Goal: Information Seeking & Learning: Learn about a topic

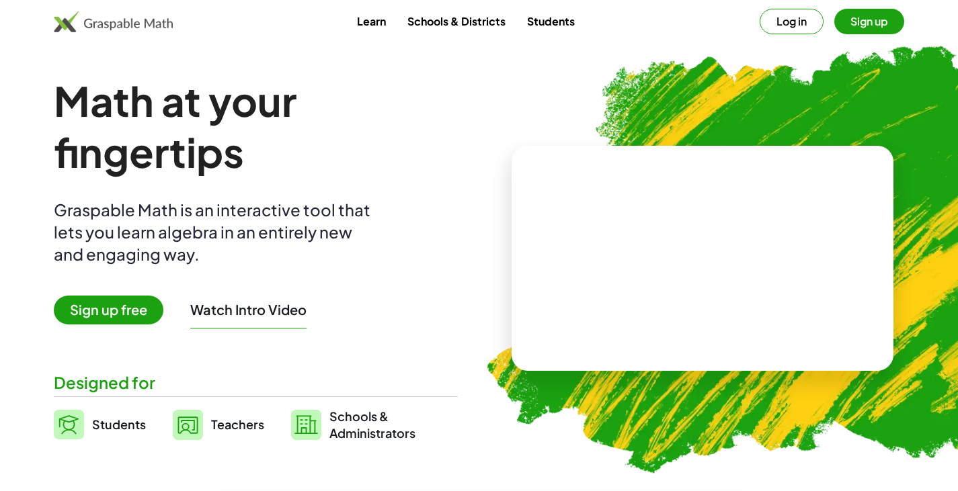
click at [793, 19] on button "Log in" at bounding box center [792, 22] width 64 height 26
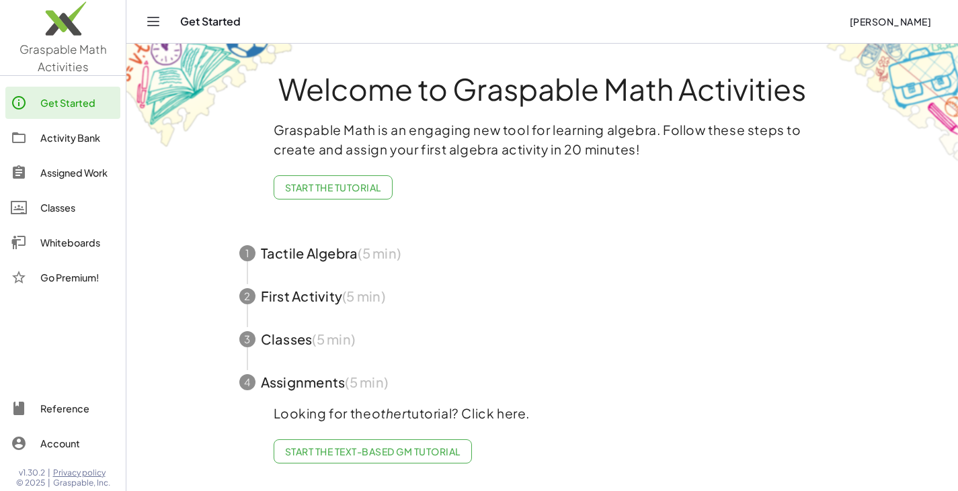
click at [156, 23] on icon "Toggle navigation" at bounding box center [153, 21] width 16 height 16
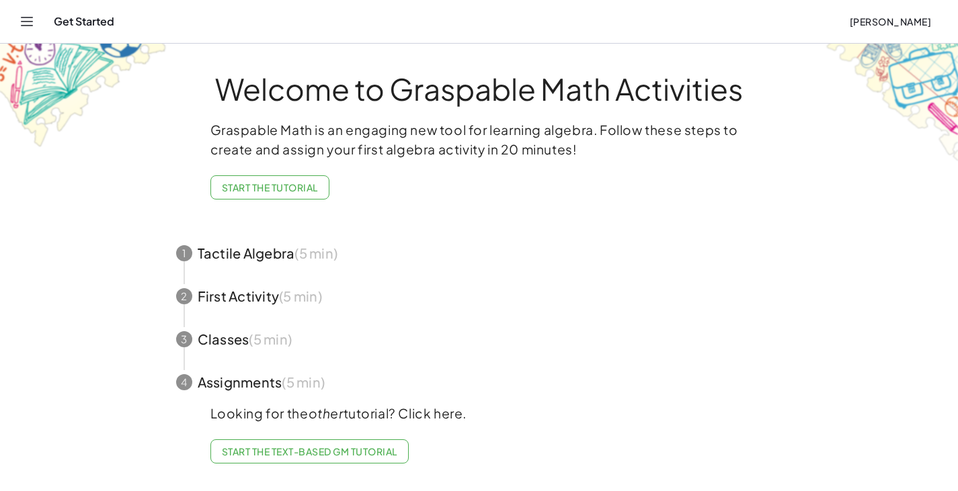
click at [24, 22] on icon "Toggle navigation" at bounding box center [27, 21] width 11 height 8
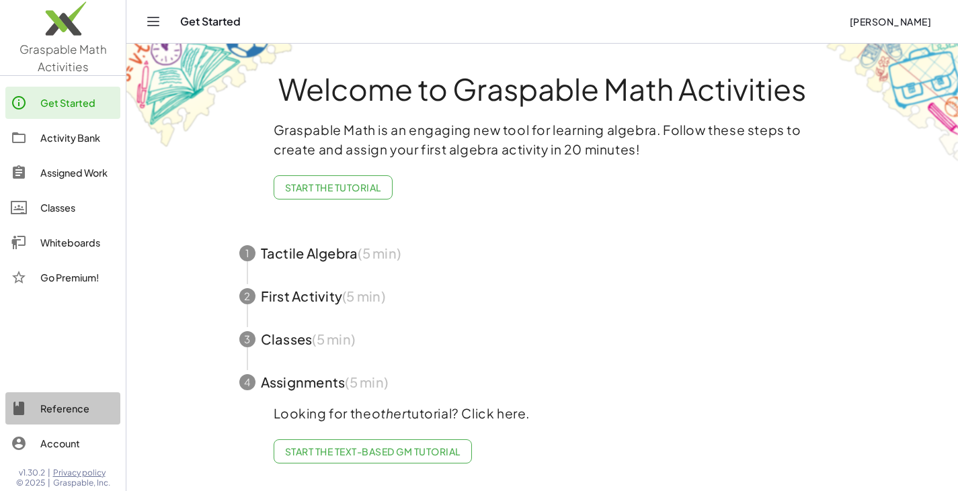
click at [73, 407] on div "Reference" at bounding box center [77, 409] width 75 height 16
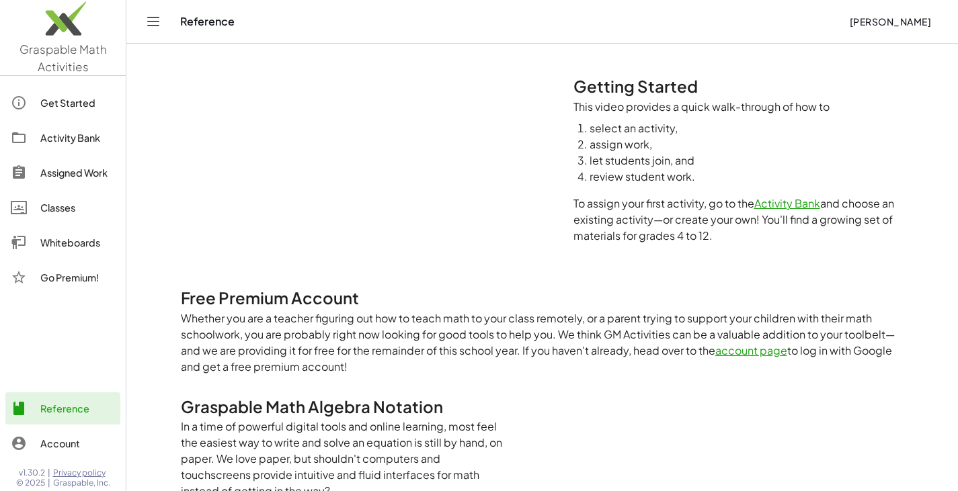
scroll to position [152, 0]
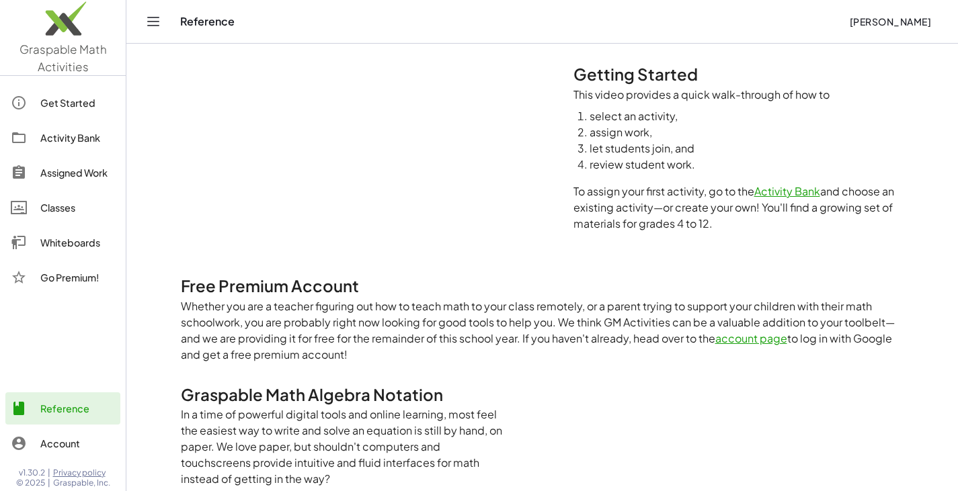
click at [64, 442] on div "Account" at bounding box center [77, 444] width 75 height 16
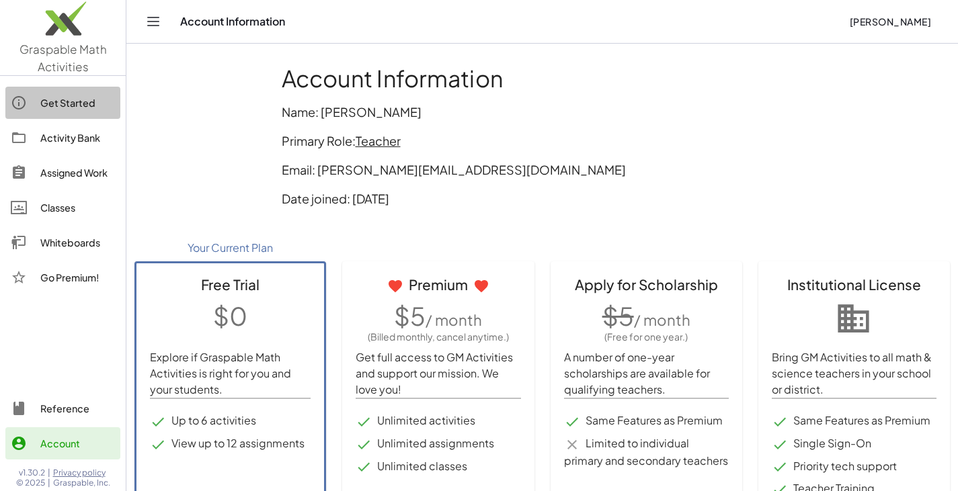
click at [65, 114] on link "Get Started" at bounding box center [62, 103] width 115 height 32
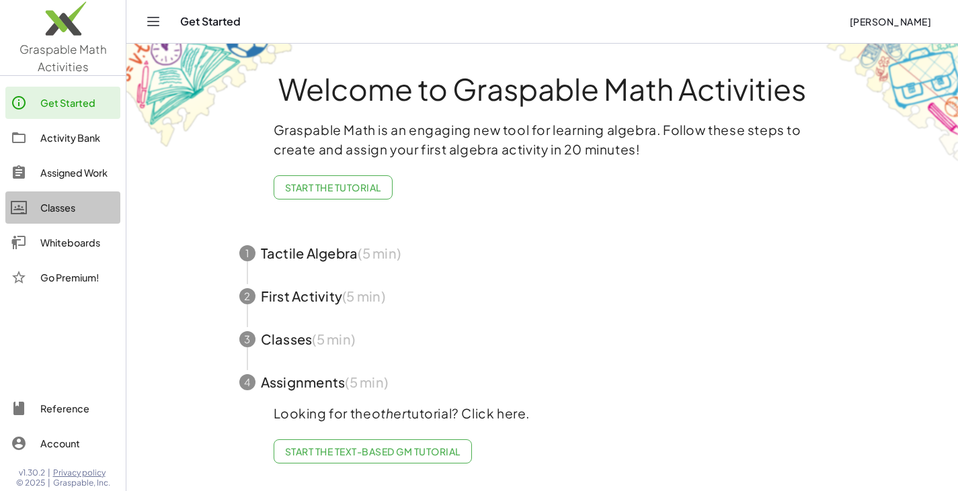
click at [66, 211] on div "Classes" at bounding box center [77, 208] width 75 height 16
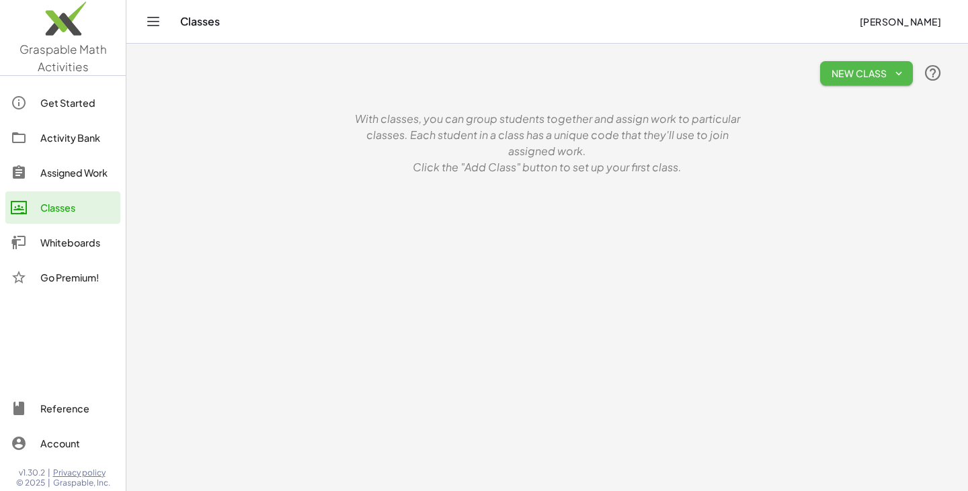
click at [851, 67] on span "New Class" at bounding box center [866, 73] width 71 height 12
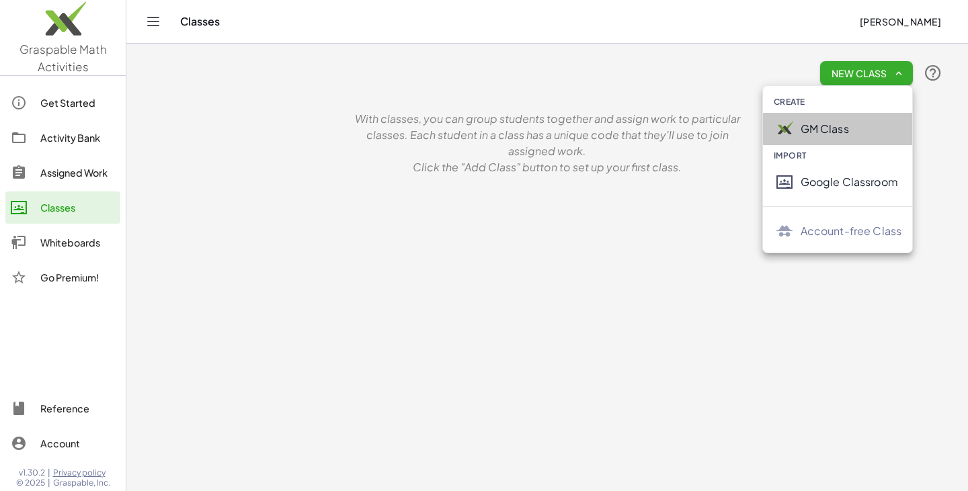
click at [815, 136] on div "GM Class" at bounding box center [852, 129] width 102 height 16
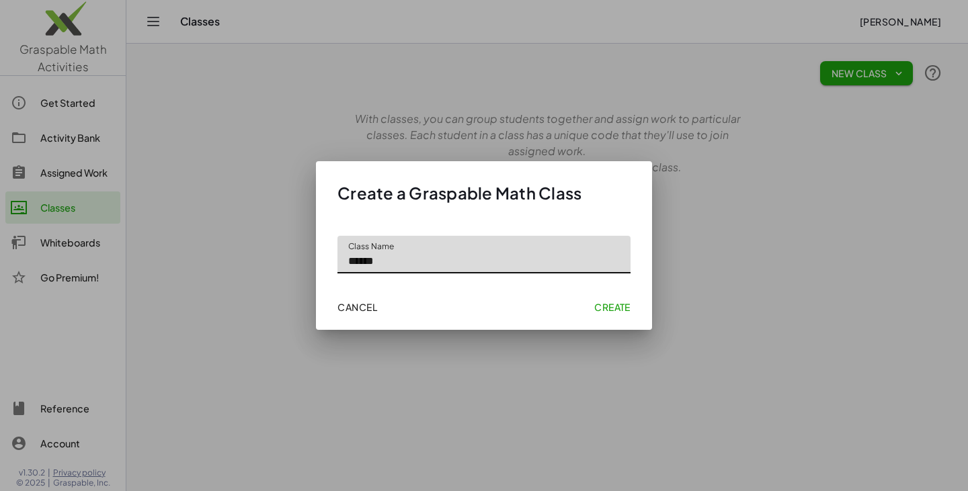
type input "******"
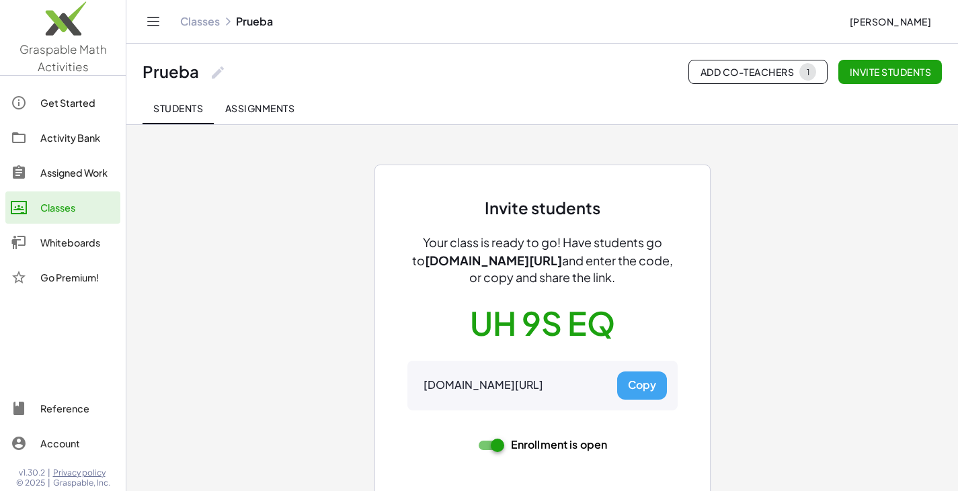
scroll to position [12, 0]
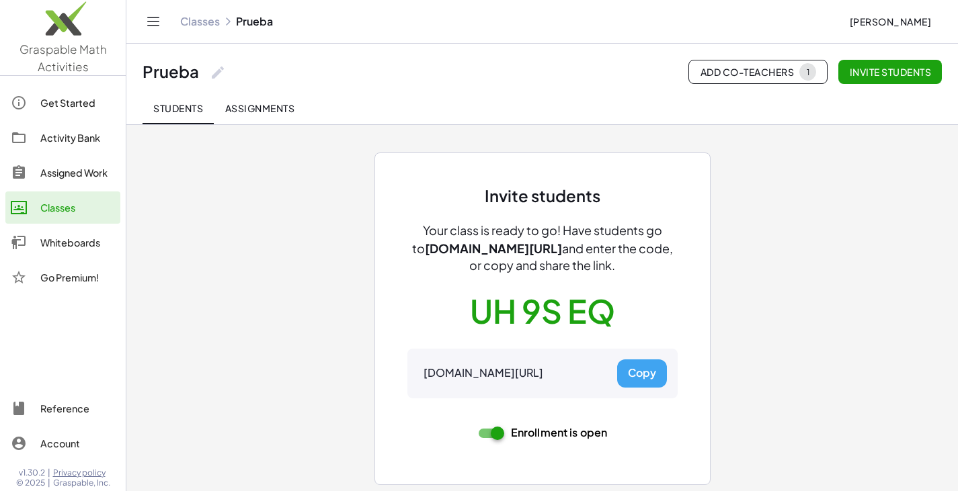
click at [272, 108] on span "Assignments" at bounding box center [260, 108] width 70 height 12
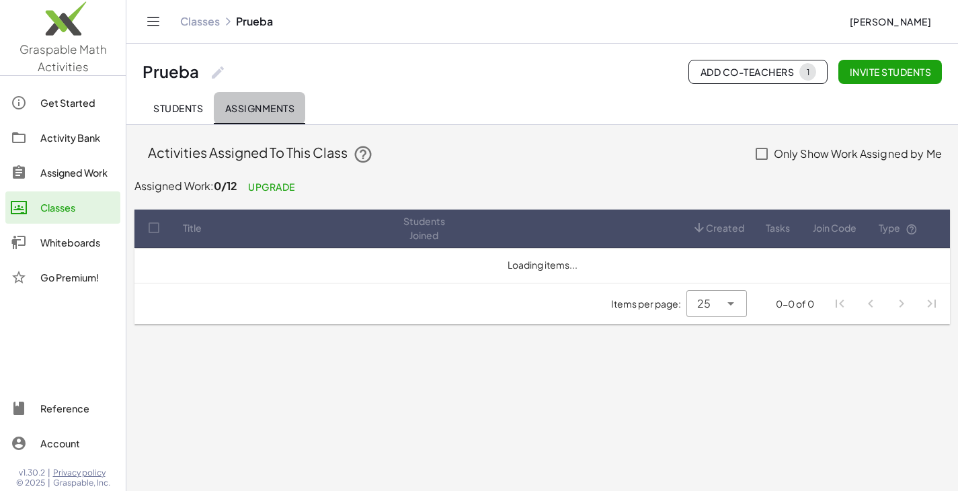
scroll to position [0, 0]
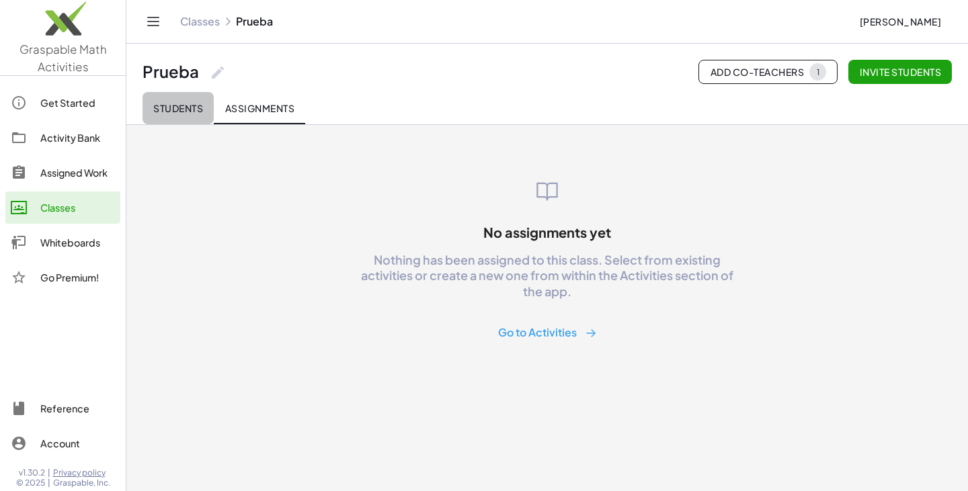
click at [182, 106] on span "Students" at bounding box center [178, 108] width 50 height 12
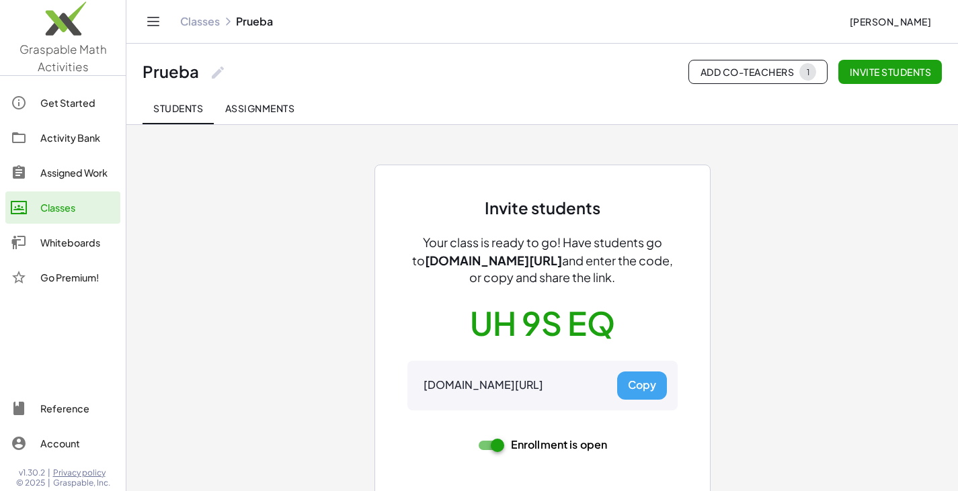
scroll to position [12, 0]
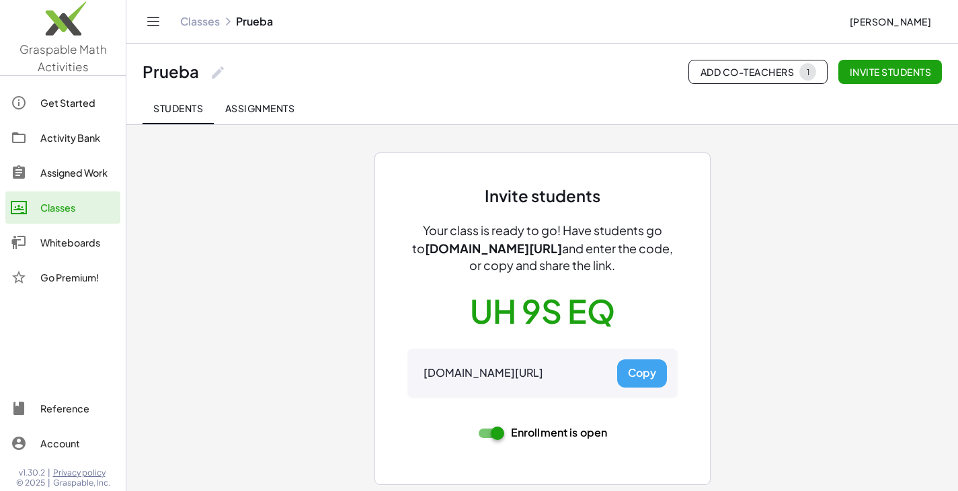
click at [797, 188] on div "Invite students Your class is ready to go! Have students go to gmacts.com/join-…" at bounding box center [542, 302] width 807 height 381
click at [268, 104] on span "Assignments" at bounding box center [260, 108] width 70 height 12
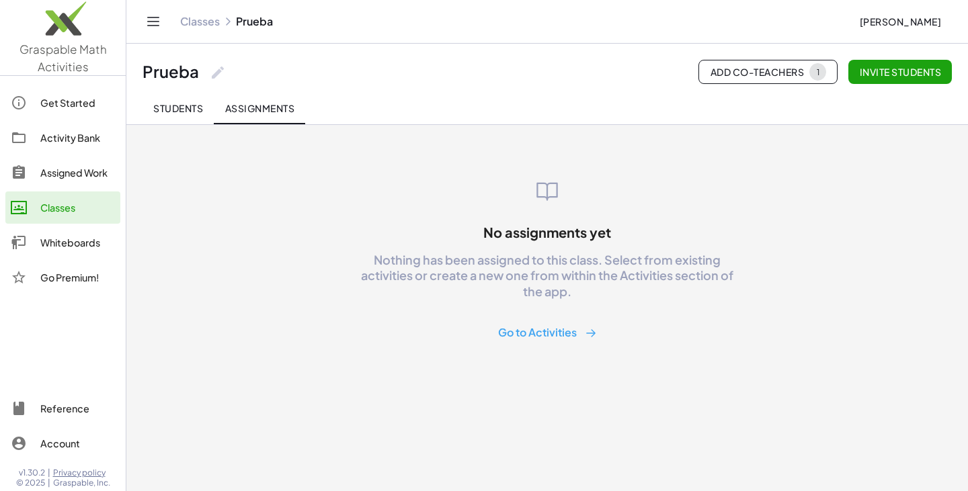
click at [538, 333] on button "Go to Activities" at bounding box center [547, 333] width 120 height 25
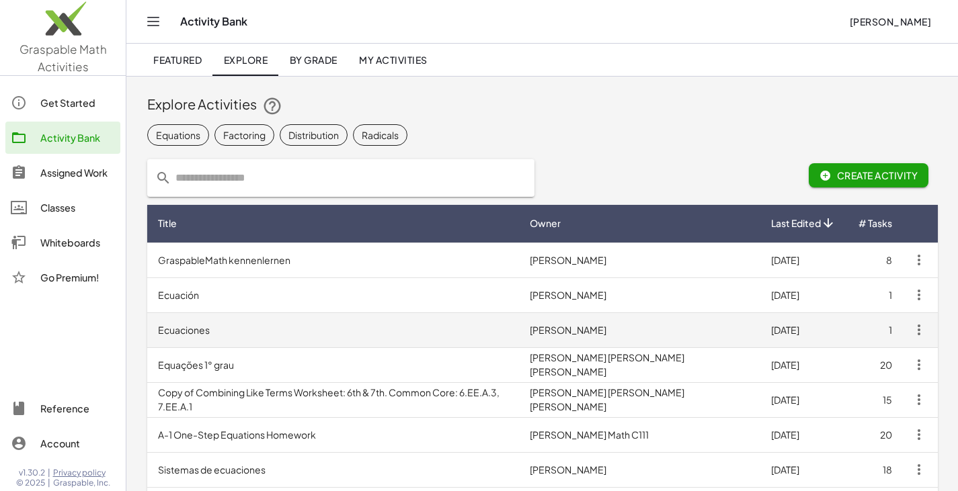
click at [393, 327] on td "Ecuaciones" at bounding box center [333, 330] width 372 height 35
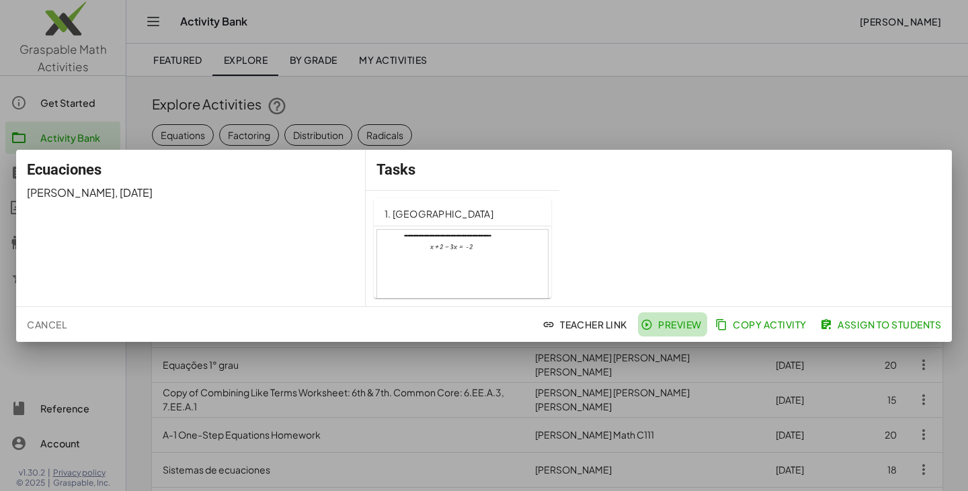
click at [671, 329] on span "Preview" at bounding box center [672, 325] width 58 height 12
click at [887, 30] on div at bounding box center [484, 245] width 968 height 491
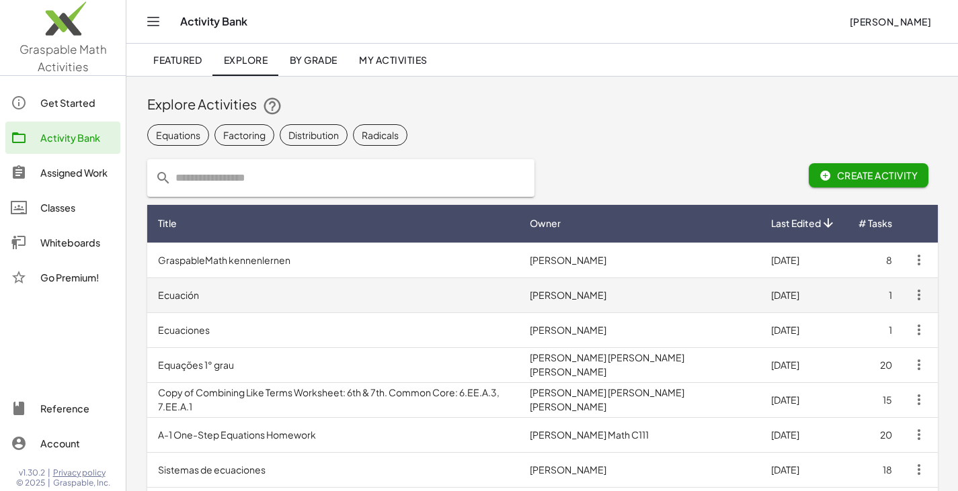
click at [272, 296] on td "Ecuación" at bounding box center [333, 295] width 372 height 35
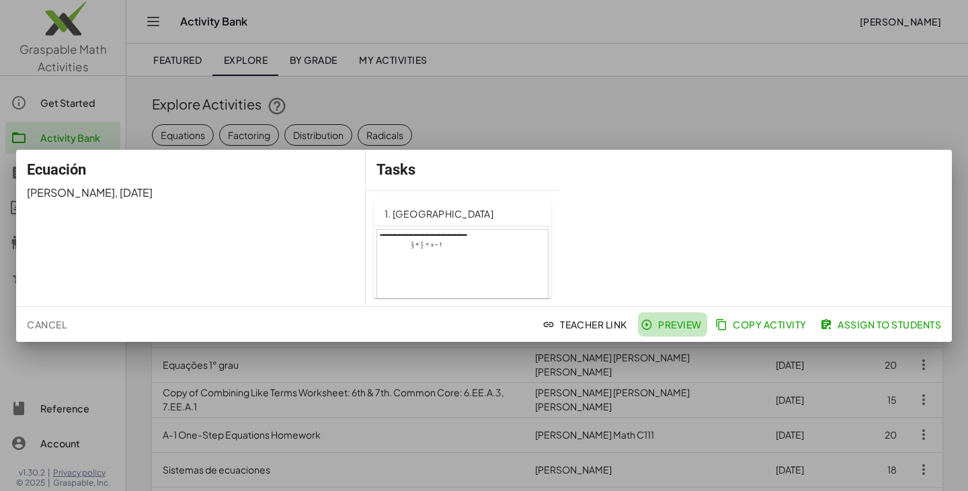
click at [666, 326] on span "Preview" at bounding box center [672, 325] width 58 height 12
click at [517, 380] on div at bounding box center [484, 245] width 968 height 491
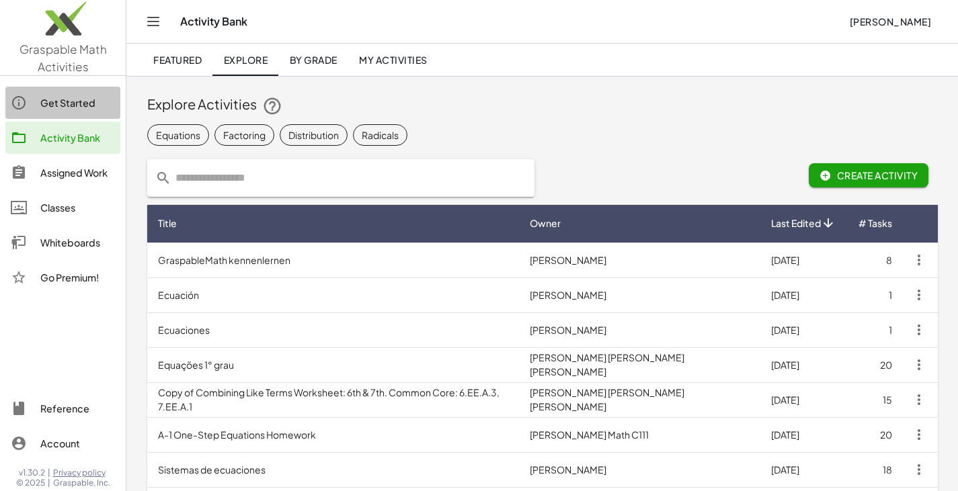
click at [86, 89] on link "Get Started" at bounding box center [62, 103] width 115 height 32
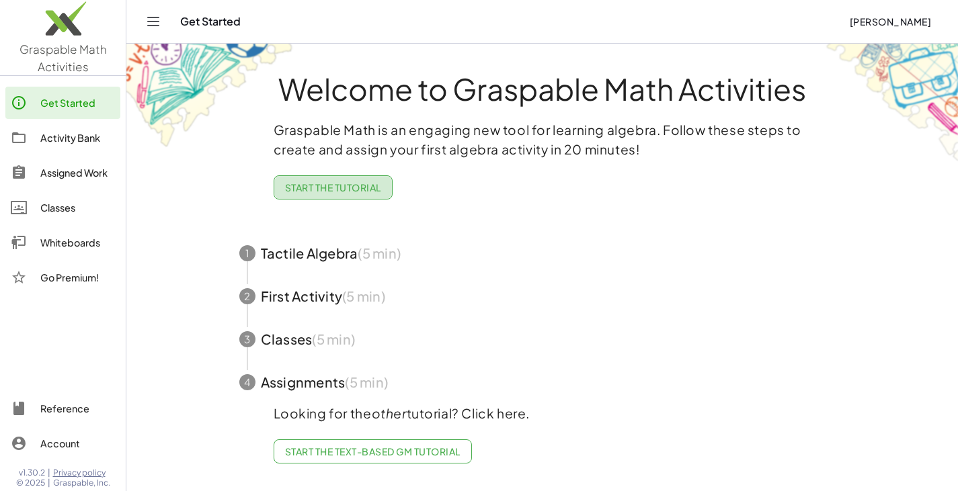
click at [344, 182] on span "Start the Tutorial" at bounding box center [333, 188] width 96 height 12
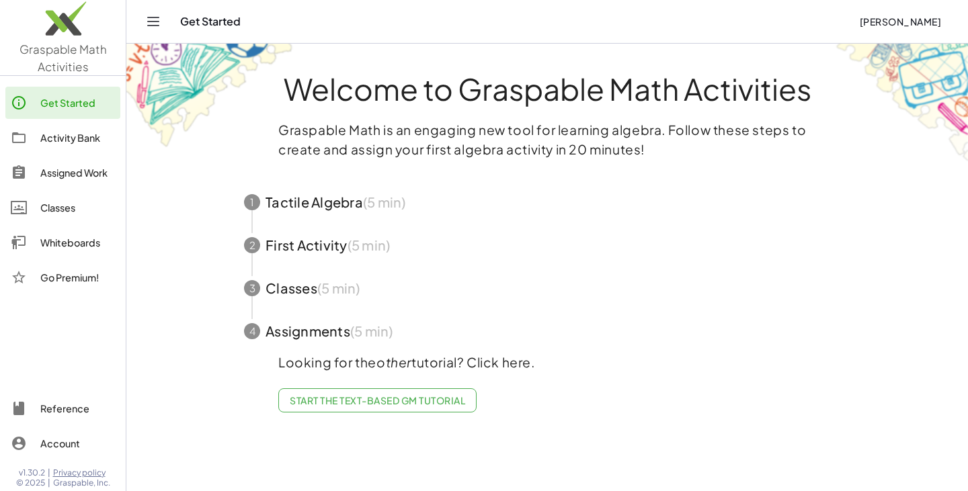
click at [344, 208] on span "button" at bounding box center [547, 202] width 639 height 43
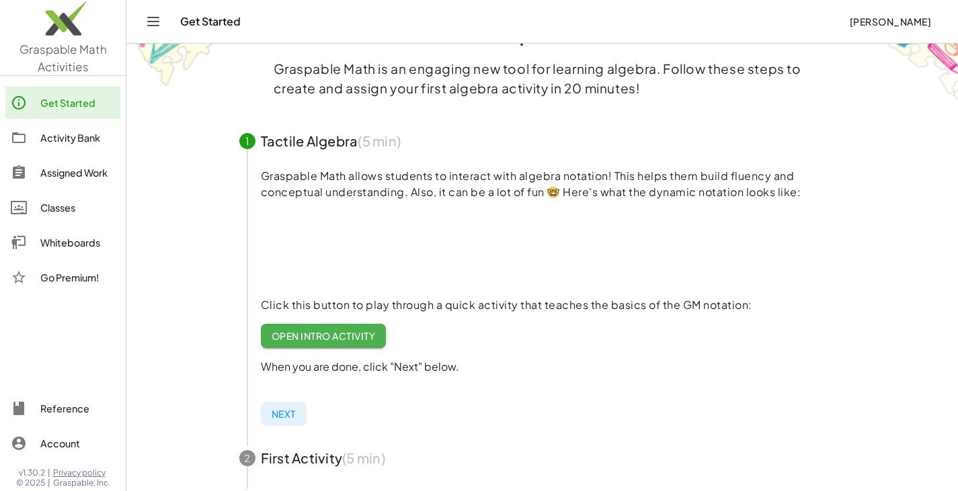
scroll to position [65, 0]
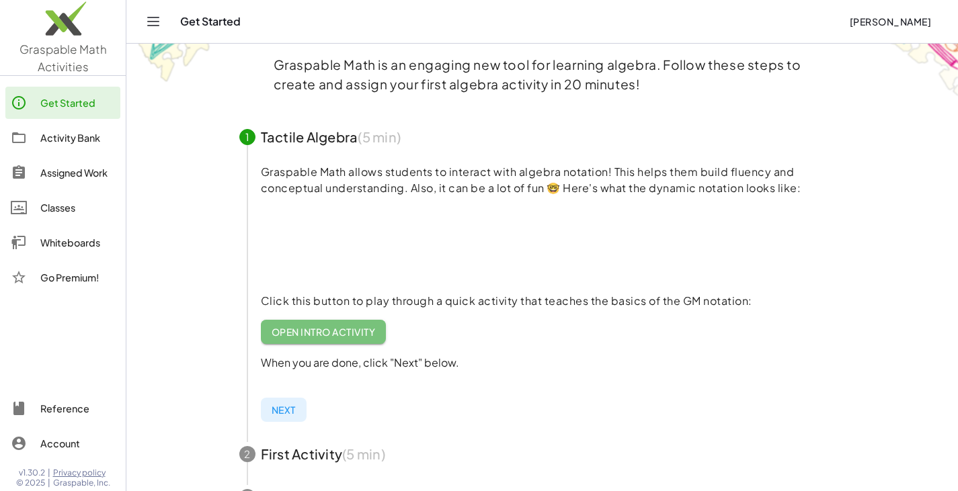
click at [343, 332] on span "Open Intro Activity" at bounding box center [324, 332] width 104 height 12
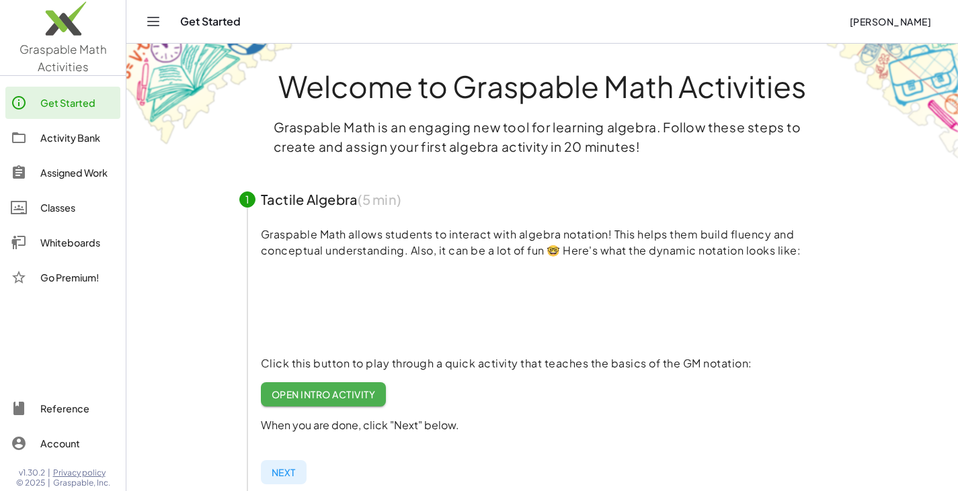
scroll to position [2, 0]
click at [65, 141] on div "Activity Bank" at bounding box center [77, 138] width 75 height 16
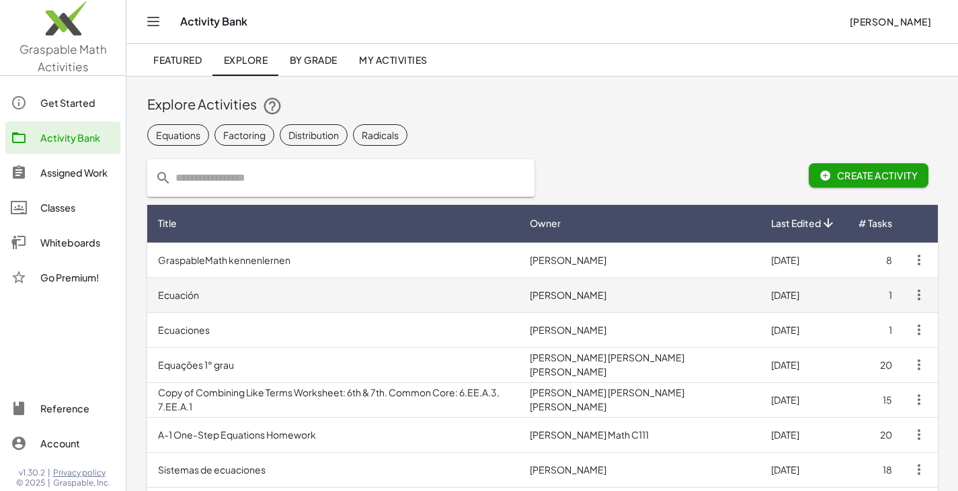
click at [179, 287] on td "Ecuación" at bounding box center [333, 295] width 372 height 35
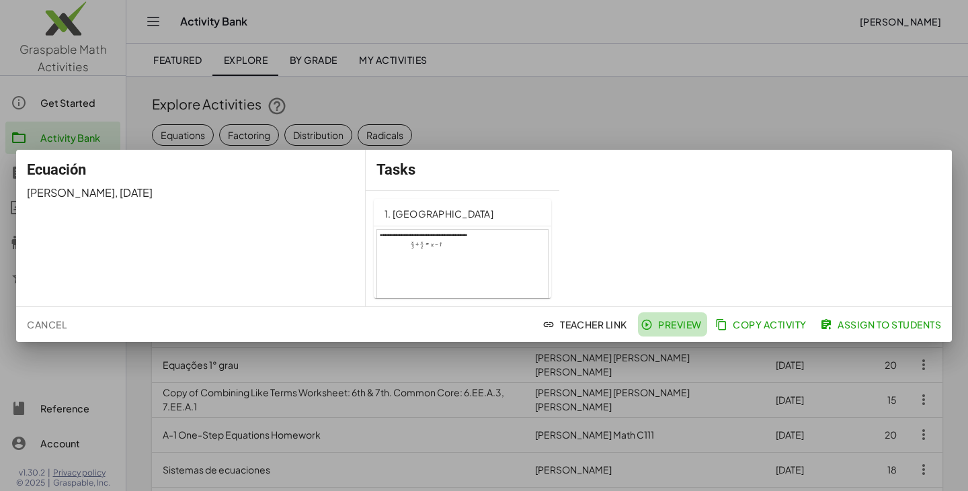
click at [666, 321] on span "Preview" at bounding box center [672, 325] width 58 height 12
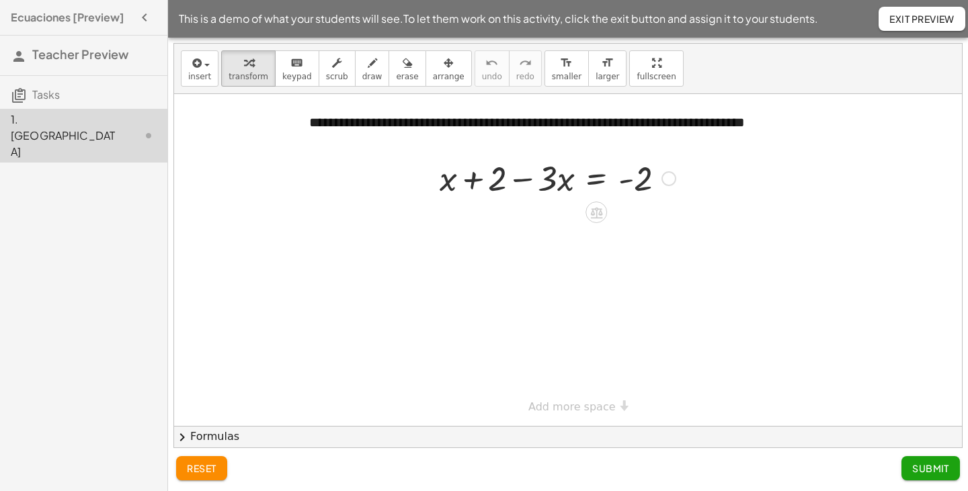
click at [491, 182] on div at bounding box center [557, 178] width 249 height 46
click at [668, 182] on div at bounding box center [669, 178] width 15 height 15
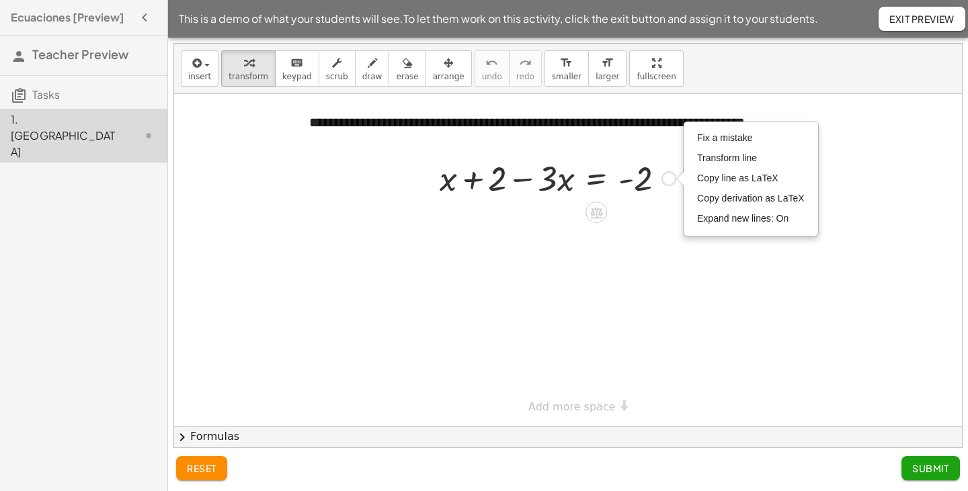
click at [497, 176] on div at bounding box center [557, 178] width 249 height 46
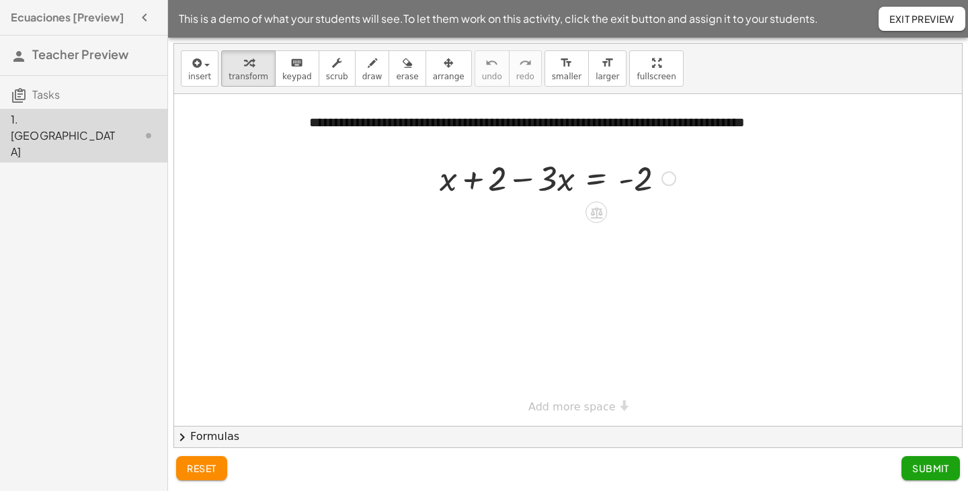
click at [672, 184] on div "Fix a mistake Transform line Copy line as LaTeX Copy derivation as LaTeX Expand…" at bounding box center [669, 178] width 15 height 15
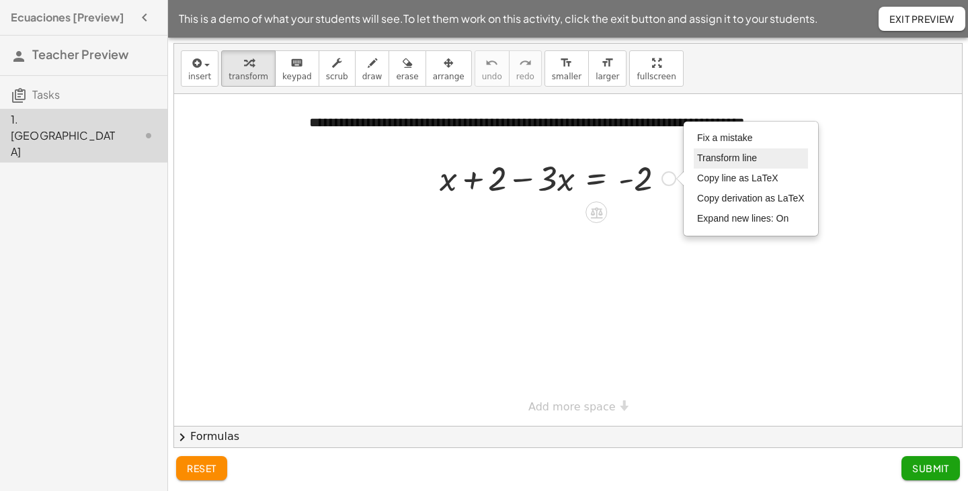
click at [711, 159] on span "Transform line" at bounding box center [727, 158] width 60 height 11
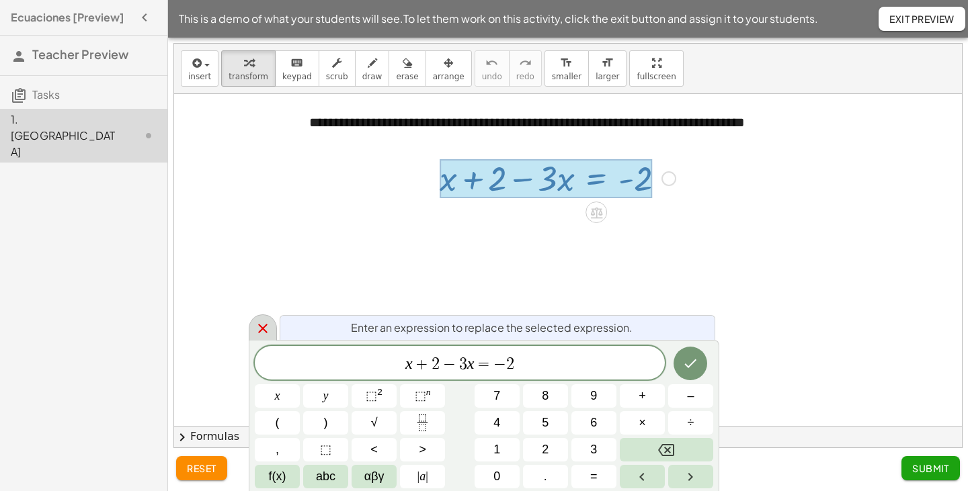
click at [264, 327] on icon at bounding box center [262, 328] width 9 height 9
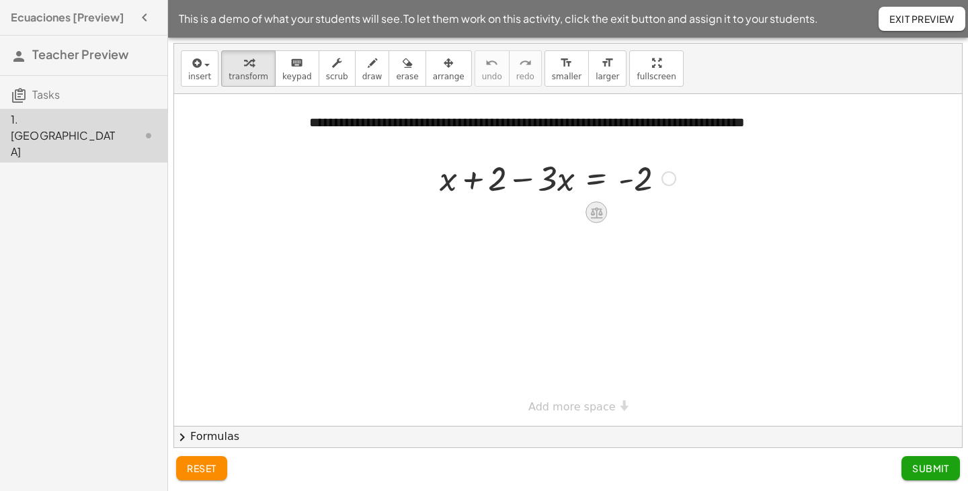
click at [594, 213] on icon at bounding box center [596, 212] width 12 height 11
click at [569, 214] on span "−" at bounding box center [569, 212] width 8 height 19
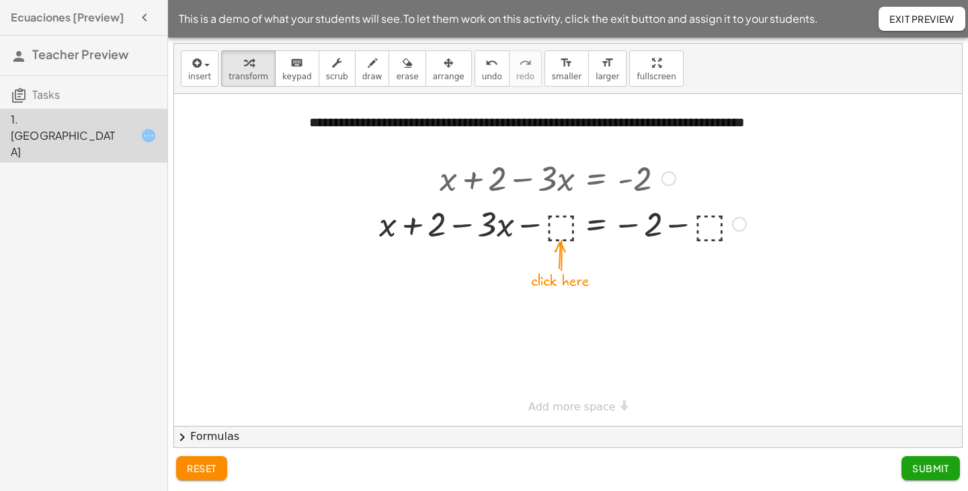
click at [709, 229] on div at bounding box center [562, 223] width 381 height 46
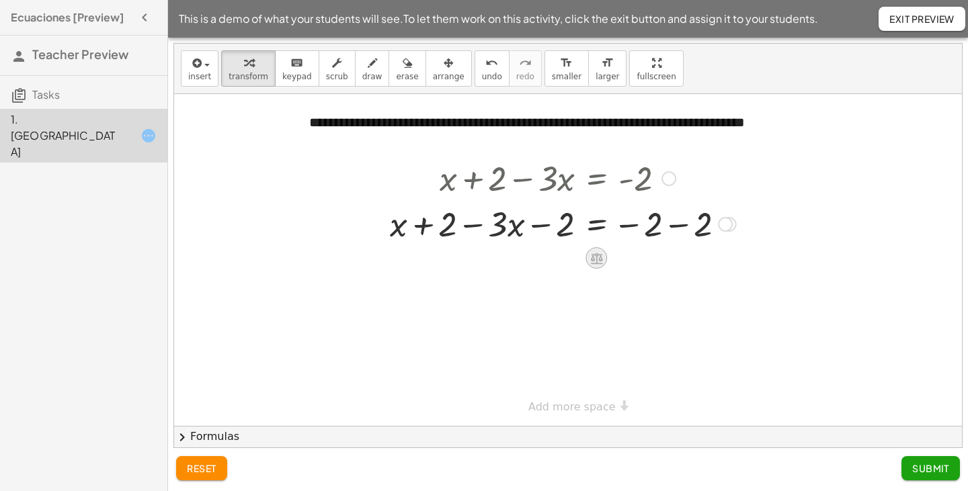
click at [598, 255] on icon at bounding box center [596, 258] width 12 height 11
click at [651, 258] on icon at bounding box center [650, 258] width 8 height 2
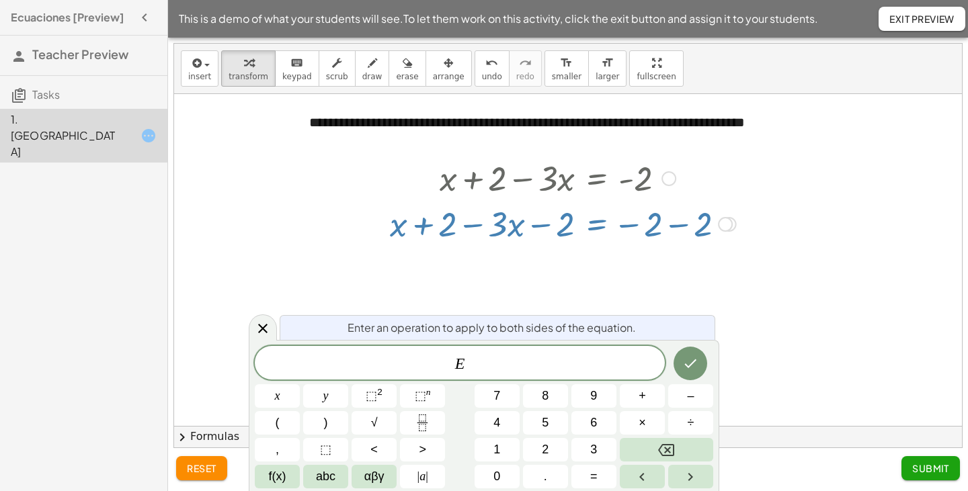
click at [719, 284] on div at bounding box center [568, 260] width 788 height 332
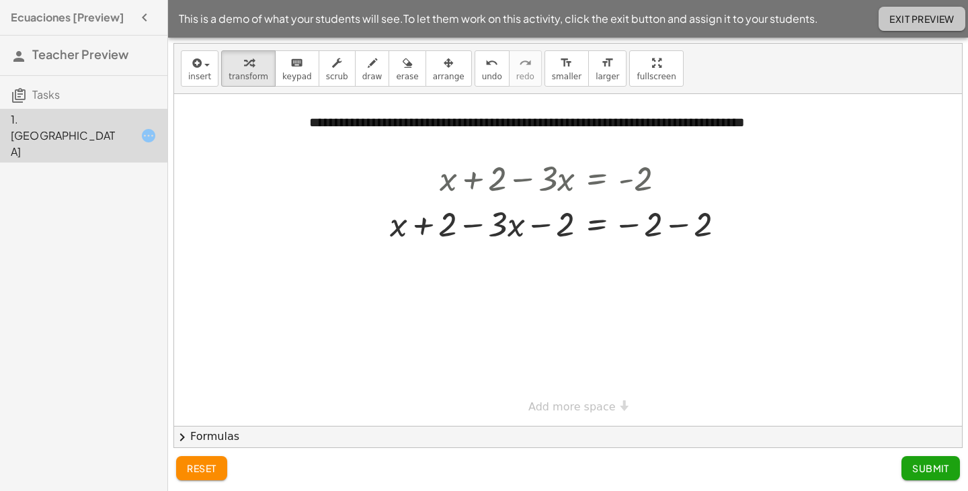
click at [887, 30] on button "Exit Preview" at bounding box center [922, 19] width 87 height 24
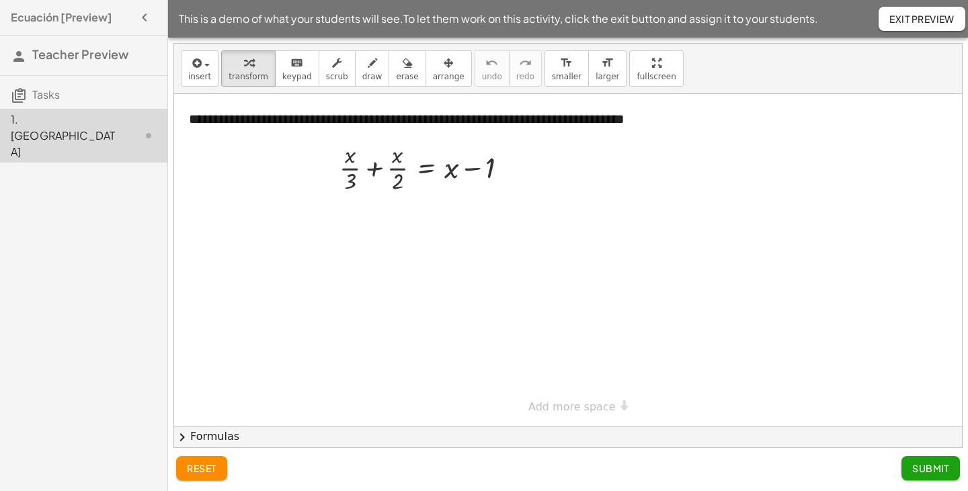
click at [184, 433] on span "chevron_right" at bounding box center [182, 438] width 16 height 16
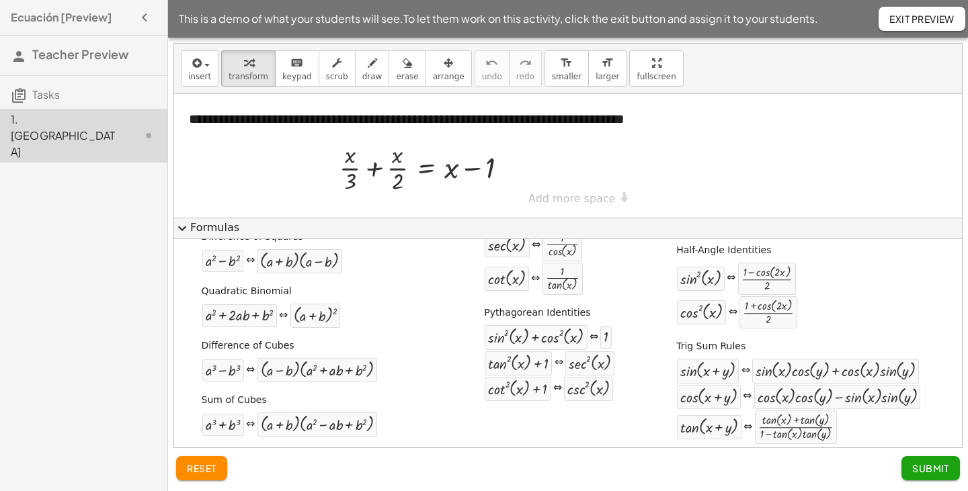
scroll to position [262, 0]
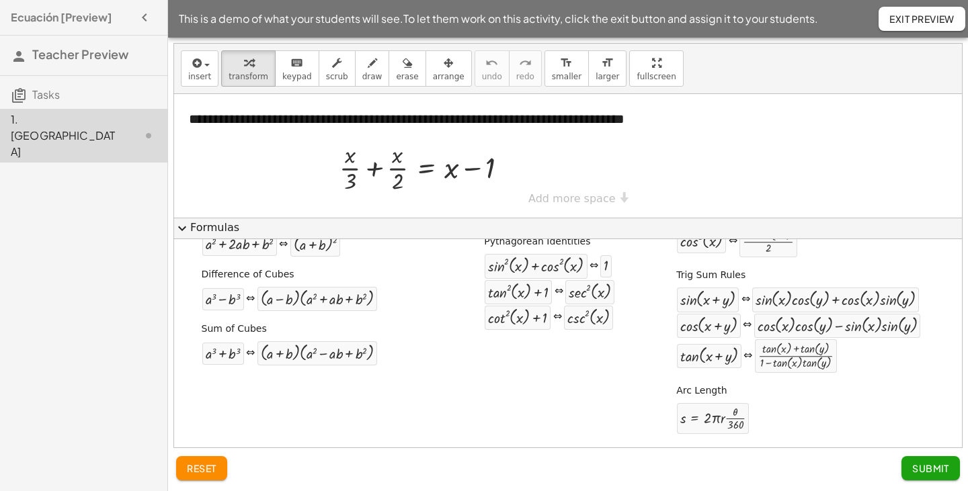
click at [182, 228] on span "expand_more" at bounding box center [182, 229] width 16 height 16
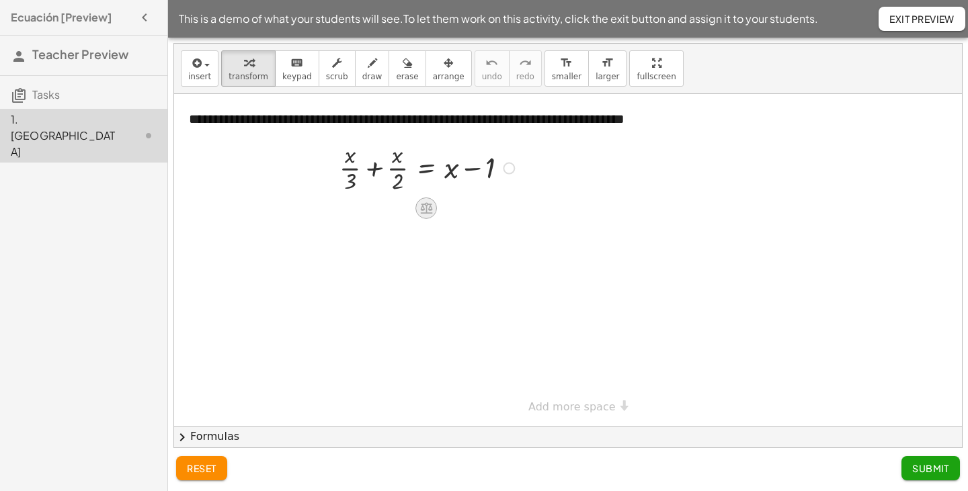
click at [432, 208] on icon at bounding box center [426, 208] width 12 height 11
click at [405, 288] on div at bounding box center [568, 260] width 788 height 332
click at [433, 209] on icon at bounding box center [427, 208] width 14 height 14
click at [509, 169] on div at bounding box center [509, 169] width 12 height 12
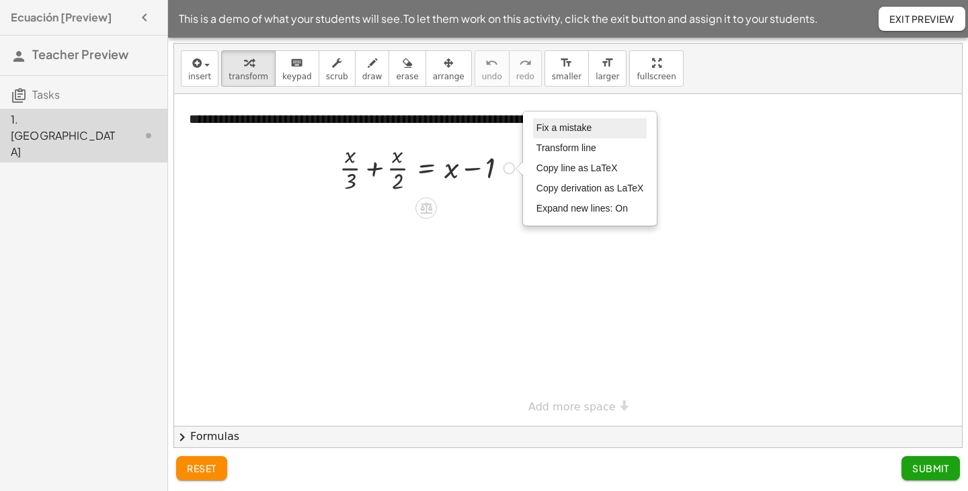
click at [568, 129] on span "Fix a mistake" at bounding box center [563, 127] width 55 height 11
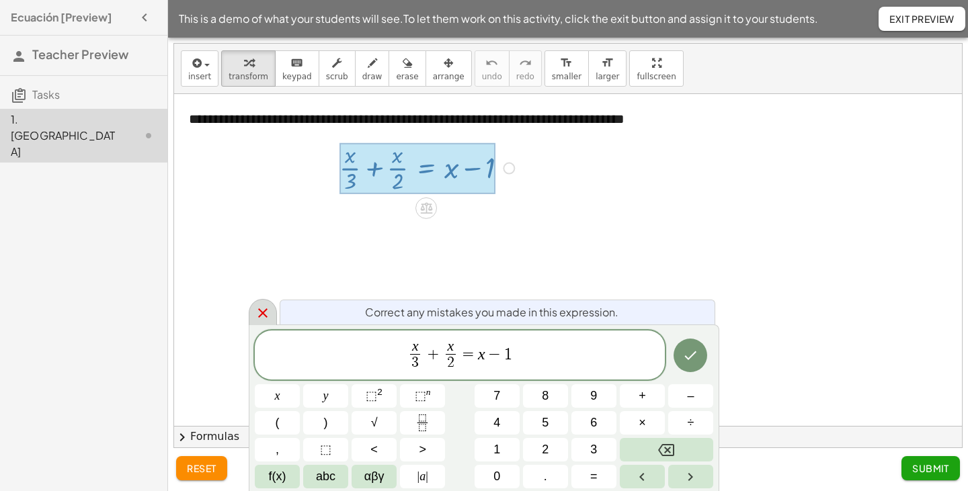
click at [262, 314] on icon at bounding box center [262, 313] width 9 height 9
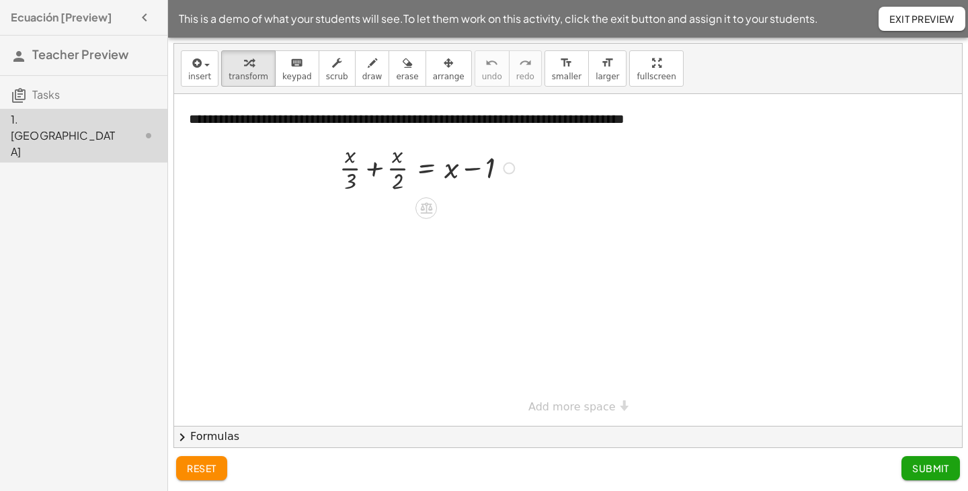
click at [511, 169] on div "Fix a mistake Transform line Copy line as LaTeX Copy derivation as LaTeX Expand…" at bounding box center [509, 169] width 12 height 12
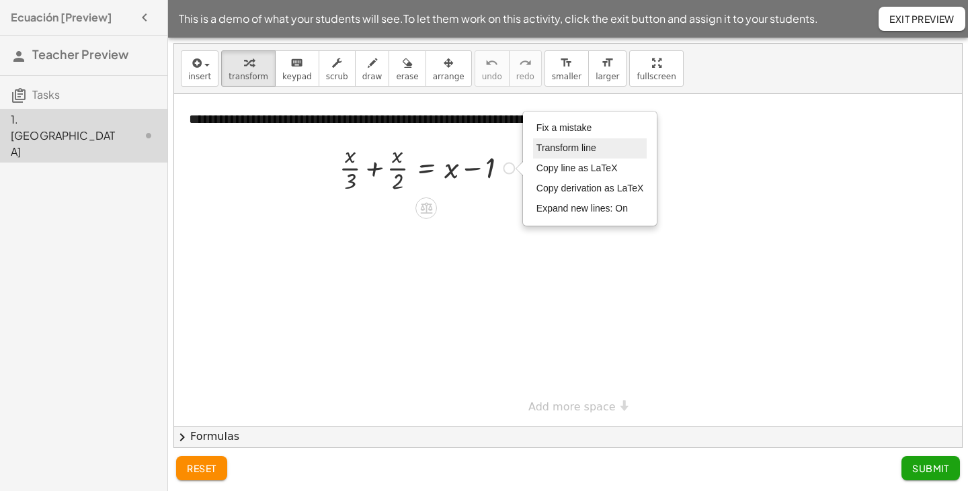
click at [552, 151] on span "Transform line" at bounding box center [566, 148] width 60 height 11
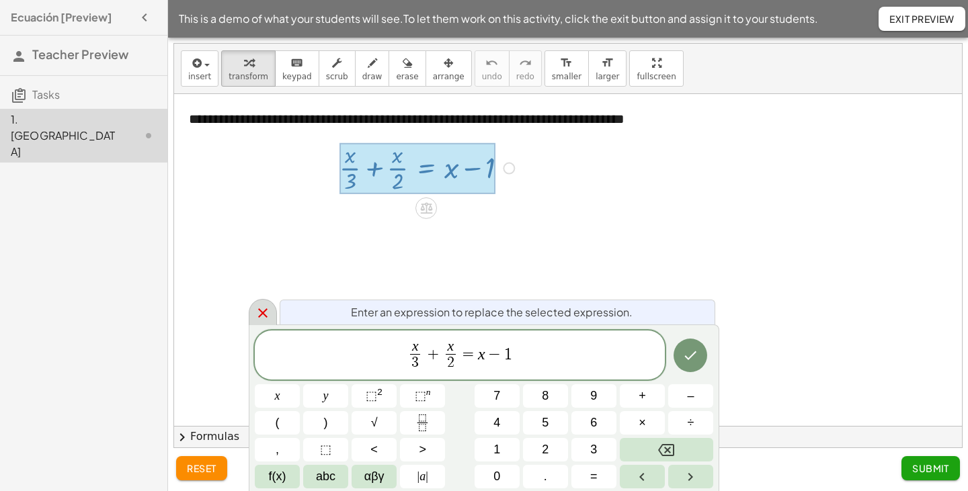
click at [266, 307] on icon at bounding box center [263, 313] width 16 height 16
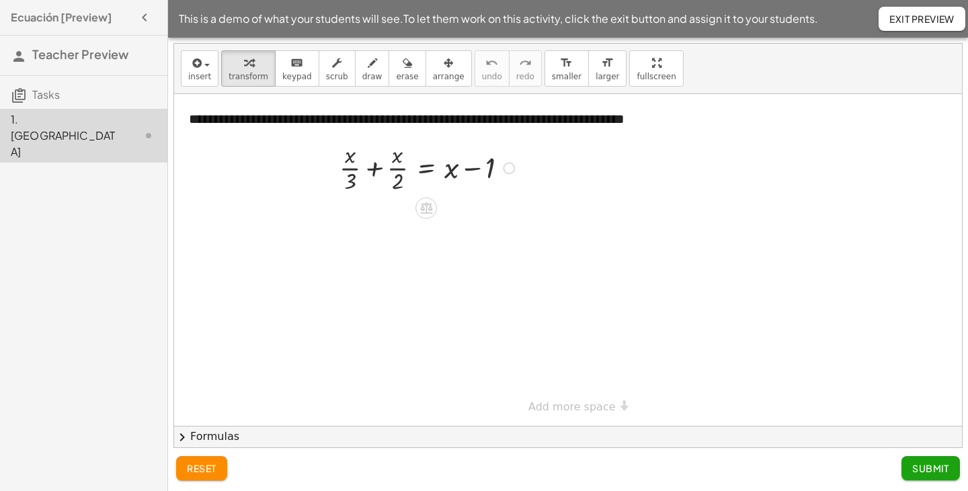
click at [505, 167] on div "Fix a mistake Transform line Copy line as LaTeX Copy derivation as LaTeX Expand…" at bounding box center [509, 169] width 12 height 12
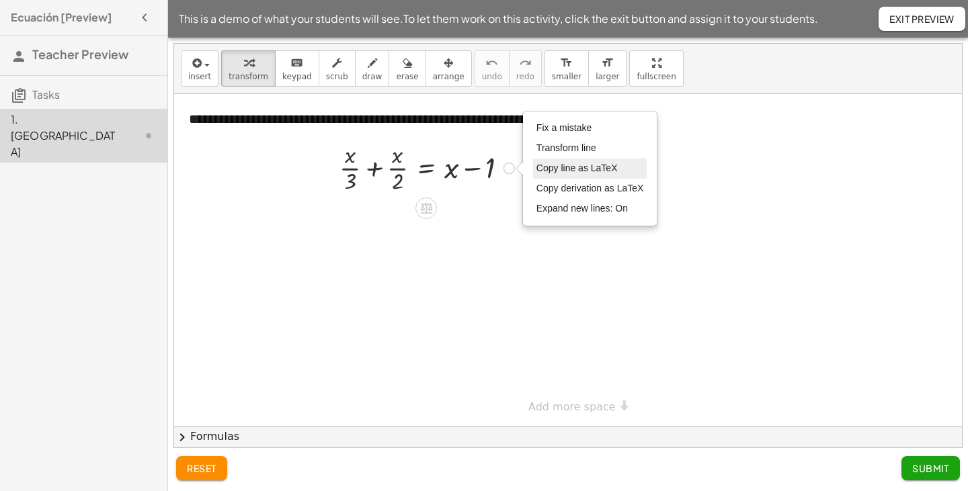
click at [563, 171] on span "Copy line as LaTeX" at bounding box center [576, 168] width 81 height 11
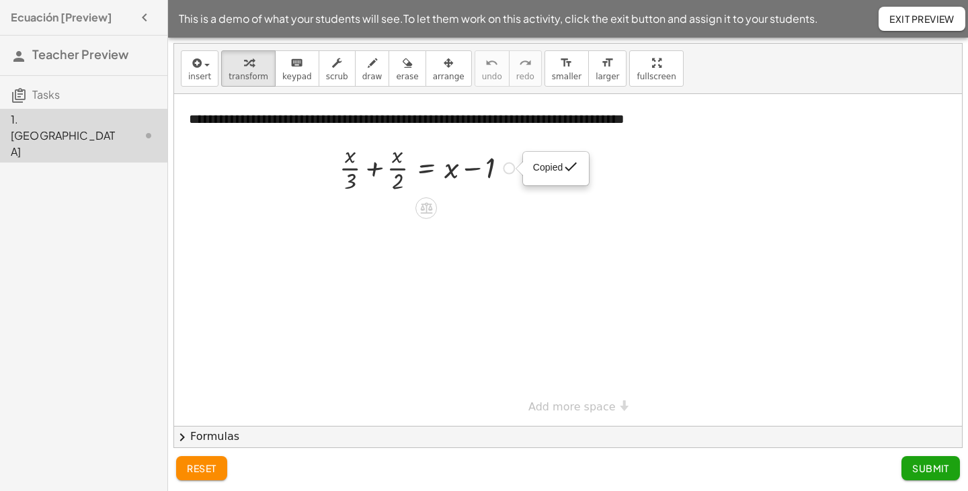
click at [508, 173] on div "Copied done" at bounding box center [509, 169] width 12 height 12
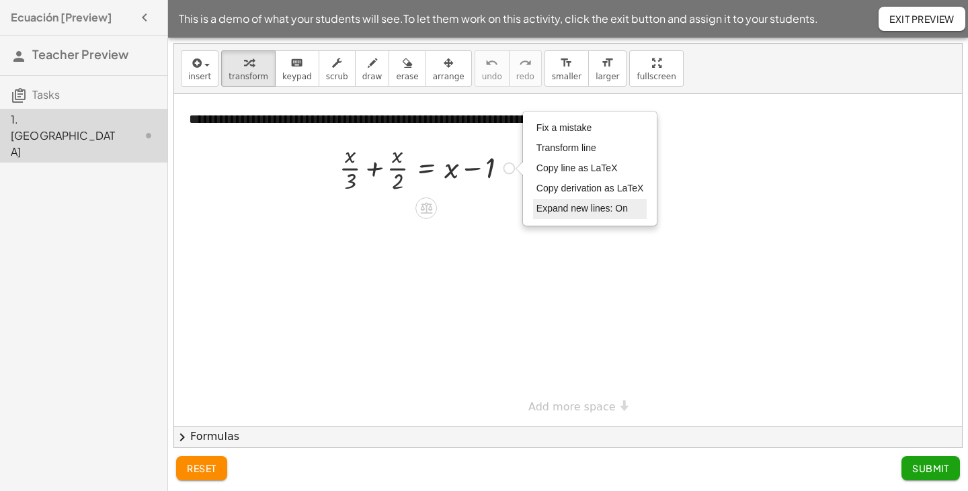
click at [555, 207] on span "Expand new lines: On" at bounding box center [581, 208] width 91 height 11
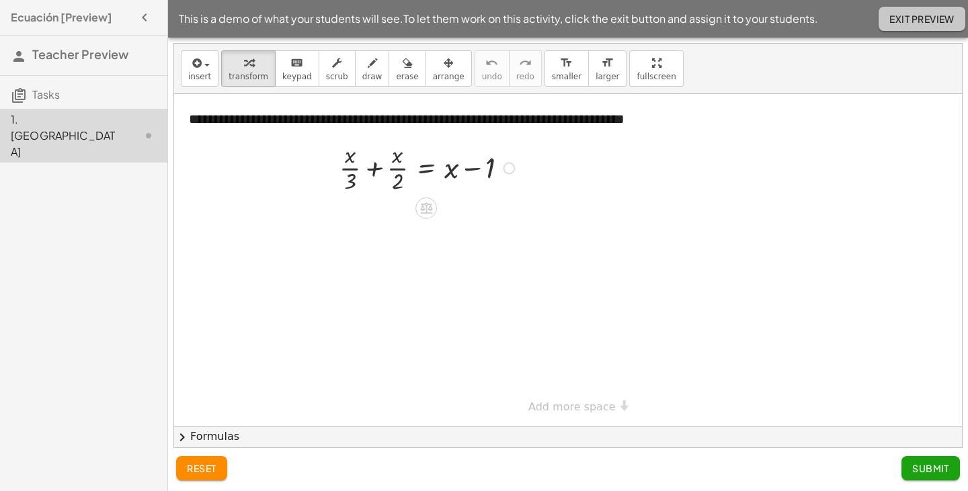
click at [925, 28] on button "Exit Preview" at bounding box center [922, 19] width 87 height 24
drag, startPoint x: 352, startPoint y: 184, endPoint x: 397, endPoint y: 184, distance: 44.4
click at [397, 184] on div at bounding box center [429, 167] width 193 height 58
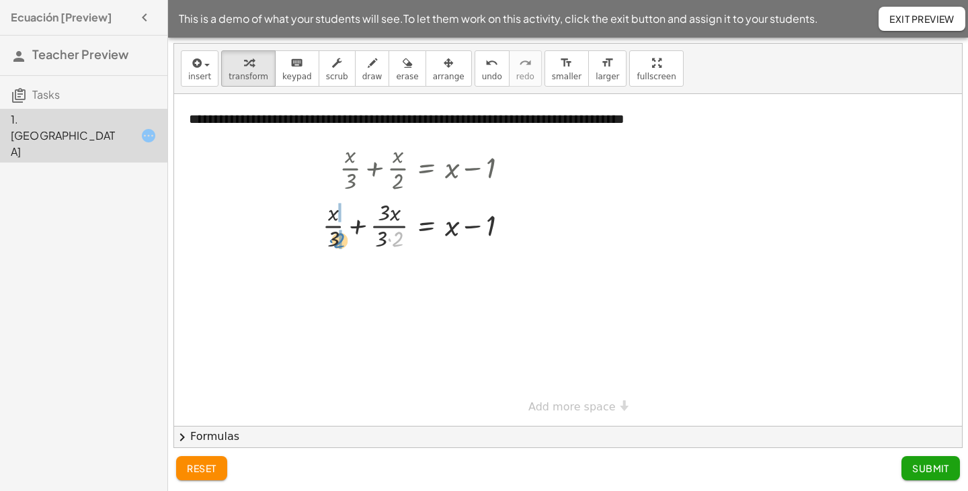
drag, startPoint x: 397, startPoint y: 243, endPoint x: 338, endPoint y: 245, distance: 58.5
click at [338, 245] on div at bounding box center [421, 225] width 210 height 58
click at [321, 218] on div at bounding box center [412, 225] width 227 height 58
click at [327, 243] on div at bounding box center [412, 225] width 227 height 58
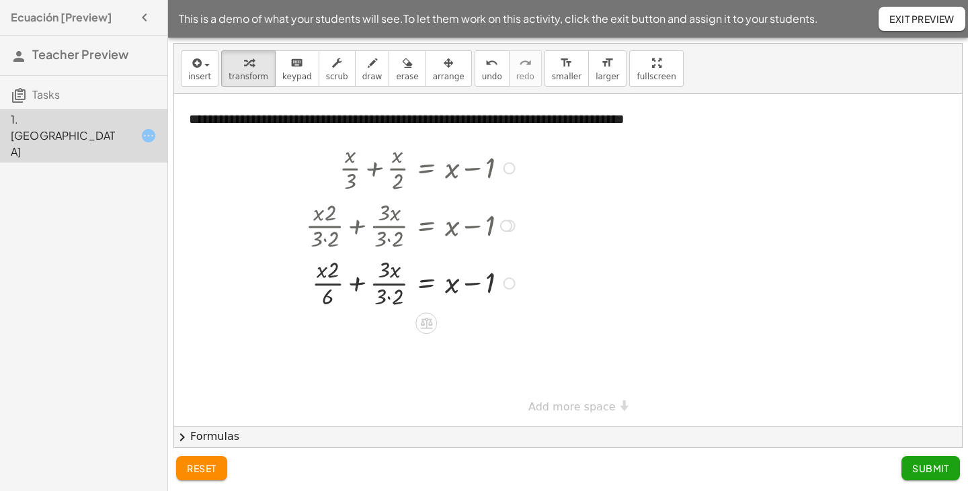
click at [387, 295] on div at bounding box center [412, 282] width 227 height 58
click at [379, 297] on div at bounding box center [412, 282] width 227 height 58
click at [390, 298] on div at bounding box center [412, 282] width 227 height 58
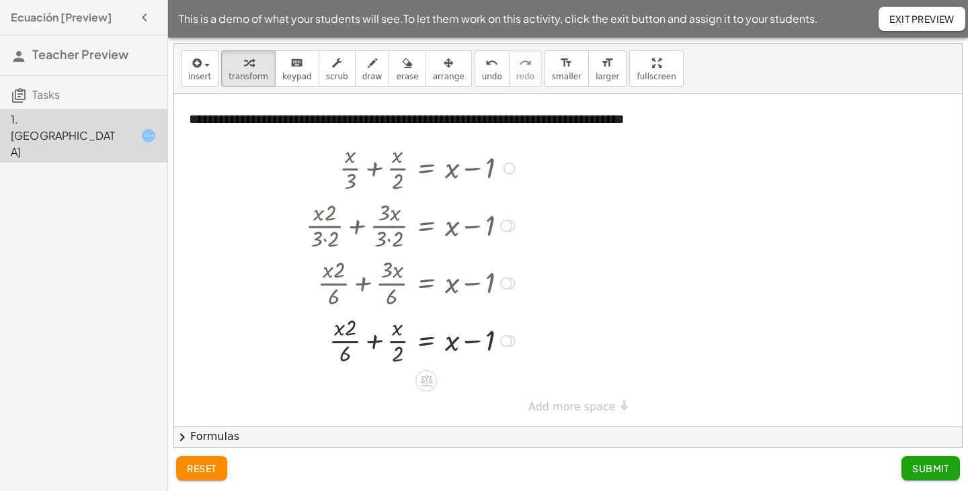
click at [348, 358] on div at bounding box center [412, 340] width 227 height 58
click at [344, 357] on div at bounding box center [412, 340] width 227 height 58
click at [350, 328] on div at bounding box center [412, 340] width 227 height 58
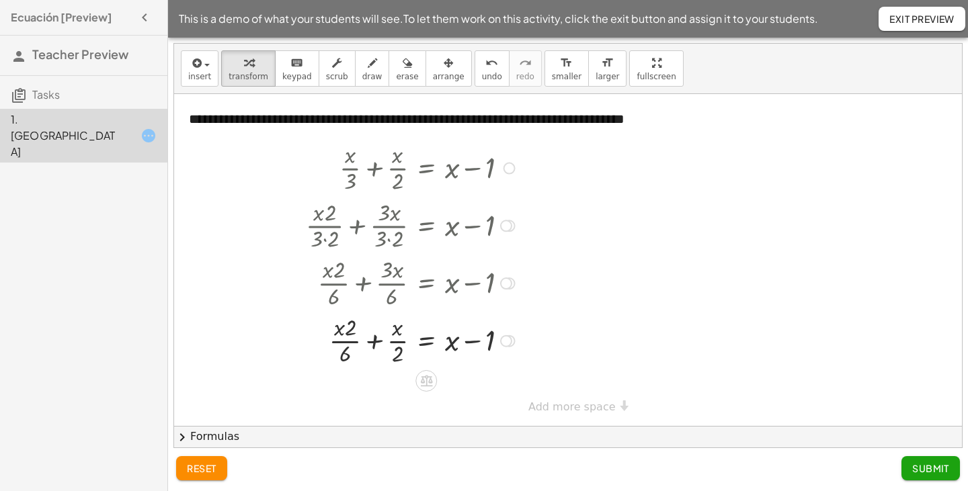
click at [345, 352] on div at bounding box center [412, 340] width 227 height 58
drag, startPoint x: 342, startPoint y: 327, endPoint x: 405, endPoint y: 332, distance: 63.4
click at [405, 332] on div at bounding box center [412, 340] width 227 height 58
drag, startPoint x: 320, startPoint y: 342, endPoint x: 368, endPoint y: 342, distance: 47.7
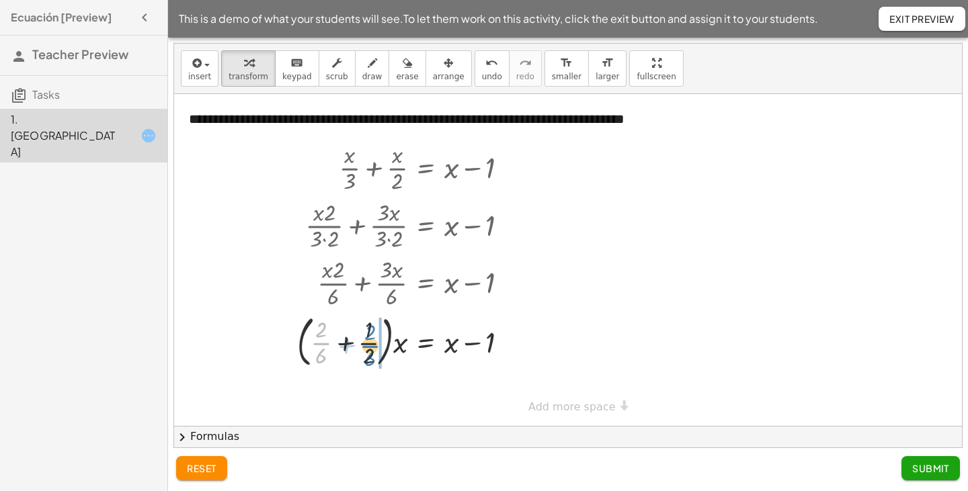
click at [368, 342] on div at bounding box center [407, 340] width 235 height 62
click at [343, 344] on div at bounding box center [407, 340] width 235 height 62
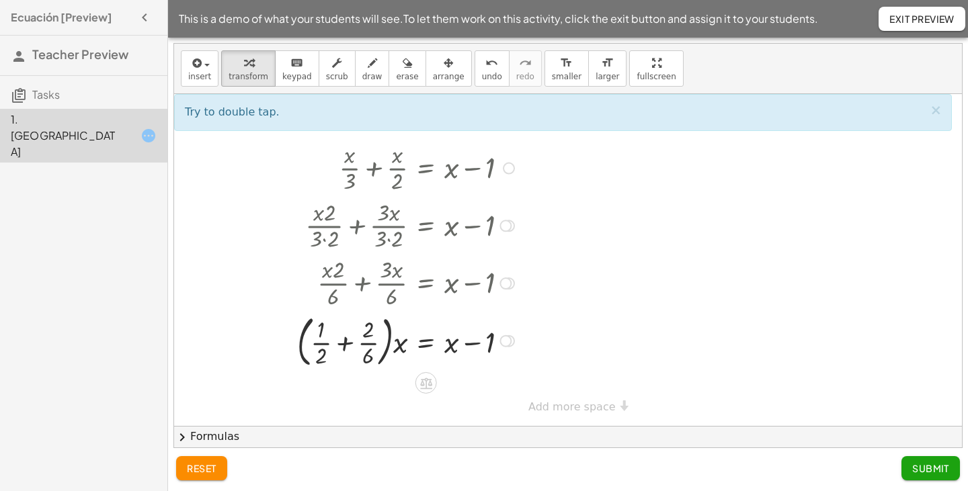
click at [346, 343] on div at bounding box center [407, 340] width 235 height 62
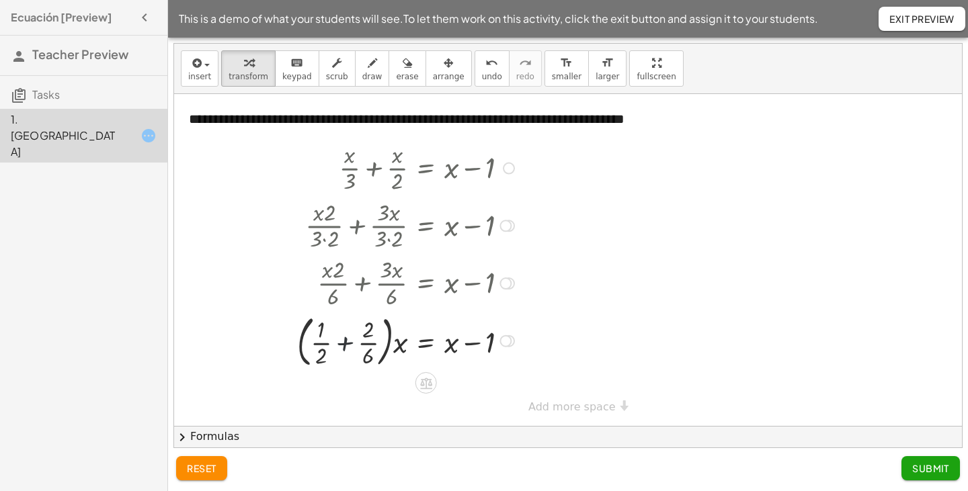
click at [346, 343] on div at bounding box center [407, 340] width 235 height 62
click at [355, 358] on div at bounding box center [391, 340] width 268 height 62
click at [329, 342] on div at bounding box center [391, 340] width 268 height 62
click at [329, 342] on div at bounding box center [412, 340] width 227 height 58
click at [359, 352] on div at bounding box center [412, 340] width 227 height 58
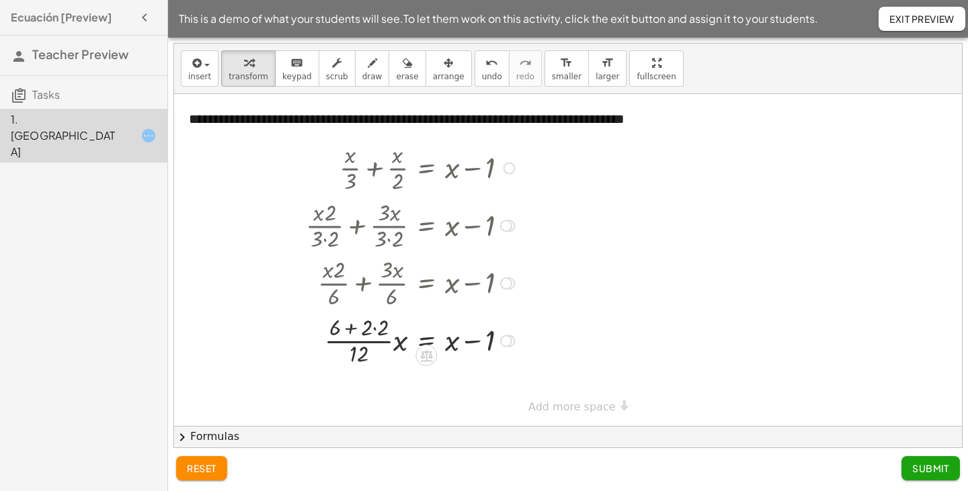
click at [371, 331] on div at bounding box center [412, 340] width 227 height 58
click at [372, 329] on div at bounding box center [412, 340] width 227 height 58
click at [369, 328] on div at bounding box center [412, 340] width 227 height 58
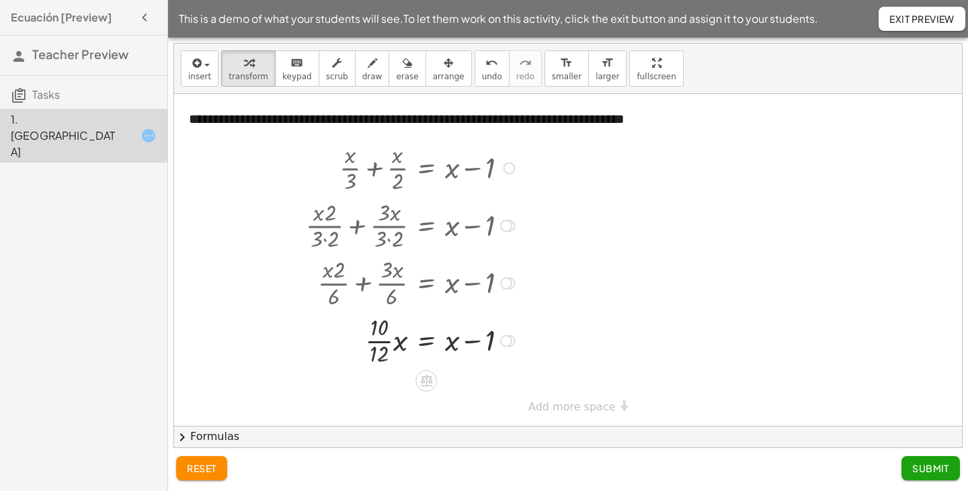
click at [377, 342] on div at bounding box center [412, 340] width 227 height 58
click at [360, 389] on div at bounding box center [412, 389] width 227 height 40
click at [506, 391] on div at bounding box center [510, 390] width 12 height 12
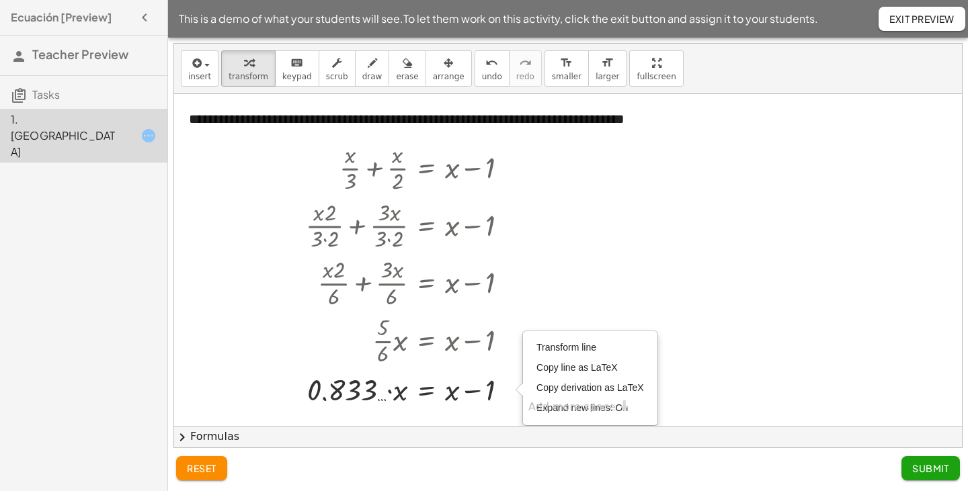
click at [651, 296] on div at bounding box center [568, 260] width 788 height 332
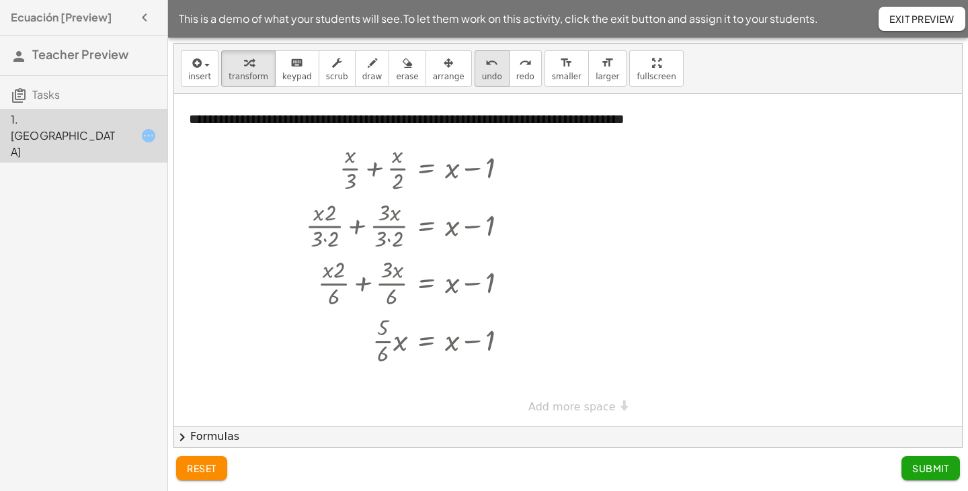
click at [482, 79] on span "undo" at bounding box center [492, 76] width 20 height 9
click at [482, 73] on span "undo" at bounding box center [492, 76] width 20 height 9
click at [381, 341] on div at bounding box center [412, 340] width 227 height 58
drag, startPoint x: 452, startPoint y: 344, endPoint x: 398, endPoint y: 346, distance: 53.8
click at [398, 346] on div at bounding box center [412, 340] width 227 height 58
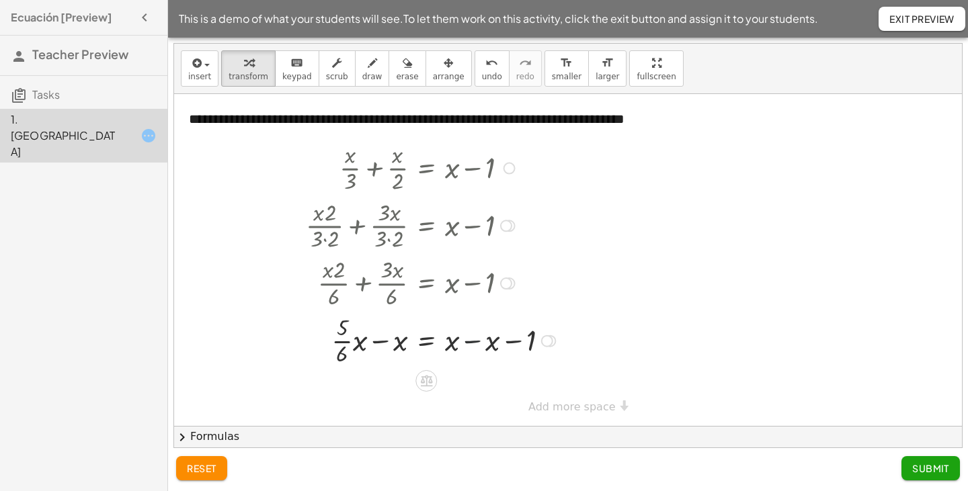
click at [475, 343] on div at bounding box center [433, 340] width 268 height 58
click at [380, 341] on div at bounding box center [412, 340] width 227 height 58
drag, startPoint x: 344, startPoint y: 360, endPoint x: 407, endPoint y: 364, distance: 62.7
click at [407, 364] on div at bounding box center [412, 340] width 227 height 58
click at [378, 341] on div at bounding box center [412, 340] width 227 height 58
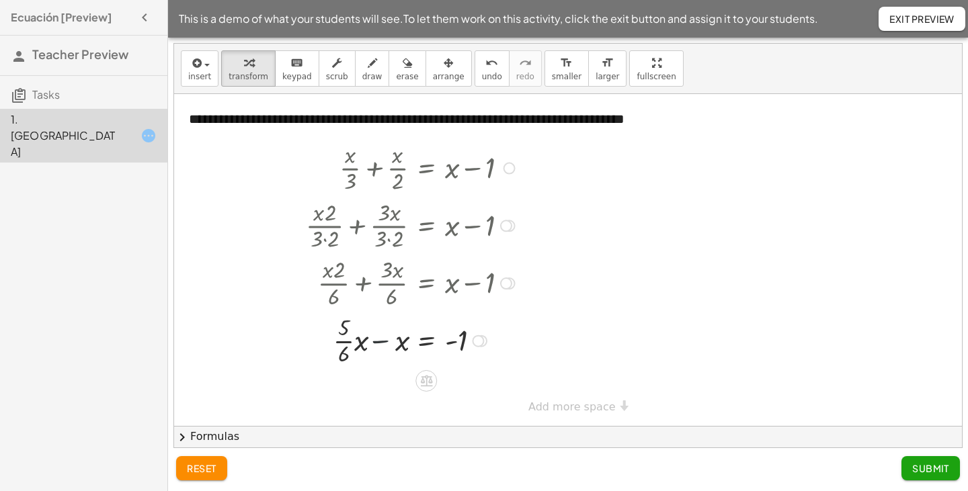
click at [378, 341] on div at bounding box center [412, 340] width 227 height 58
drag, startPoint x: 361, startPoint y: 348, endPoint x: 329, endPoint y: 348, distance: 31.6
click at [329, 348] on div at bounding box center [412, 340] width 227 height 58
drag, startPoint x: 340, startPoint y: 345, endPoint x: 420, endPoint y: 348, distance: 80.7
click at [420, 348] on div at bounding box center [412, 340] width 227 height 58
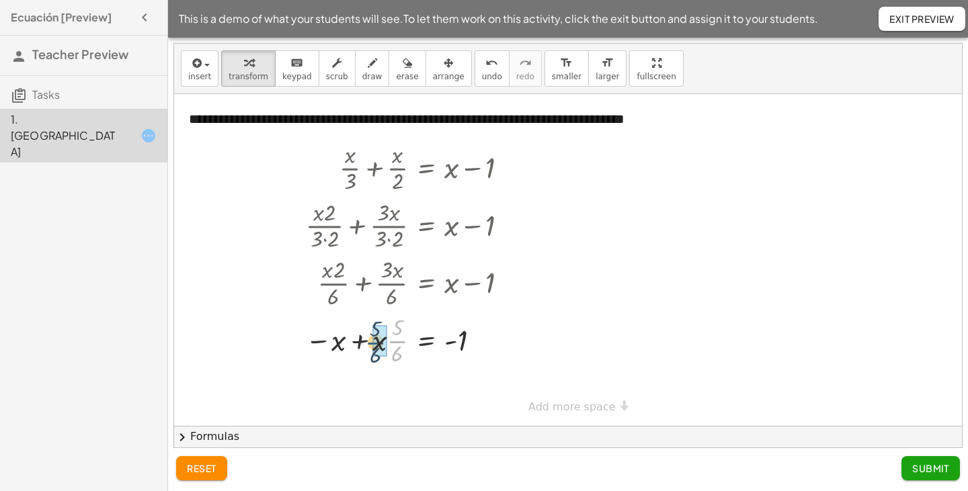
drag, startPoint x: 395, startPoint y: 343, endPoint x: 373, endPoint y: 344, distance: 22.2
drag, startPoint x: 391, startPoint y: 342, endPoint x: 377, endPoint y: 342, distance: 14.1
click at [377, 342] on div at bounding box center [412, 340] width 227 height 58
drag, startPoint x: 386, startPoint y: 328, endPoint x: 410, endPoint y: 345, distance: 29.5
drag, startPoint x: 385, startPoint y: 342, endPoint x: 333, endPoint y: 342, distance: 51.1
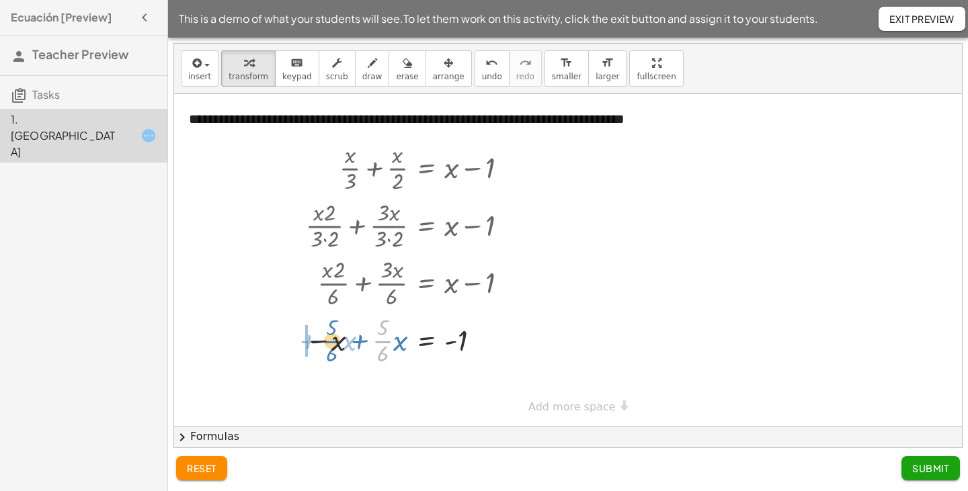
click at [333, 342] on div at bounding box center [411, 340] width 227 height 58
click at [384, 342] on div at bounding box center [412, 340] width 227 height 58
drag, startPoint x: 343, startPoint y: 358, endPoint x: 409, endPoint y: 364, distance: 66.8
click at [409, 364] on div at bounding box center [412, 340] width 227 height 58
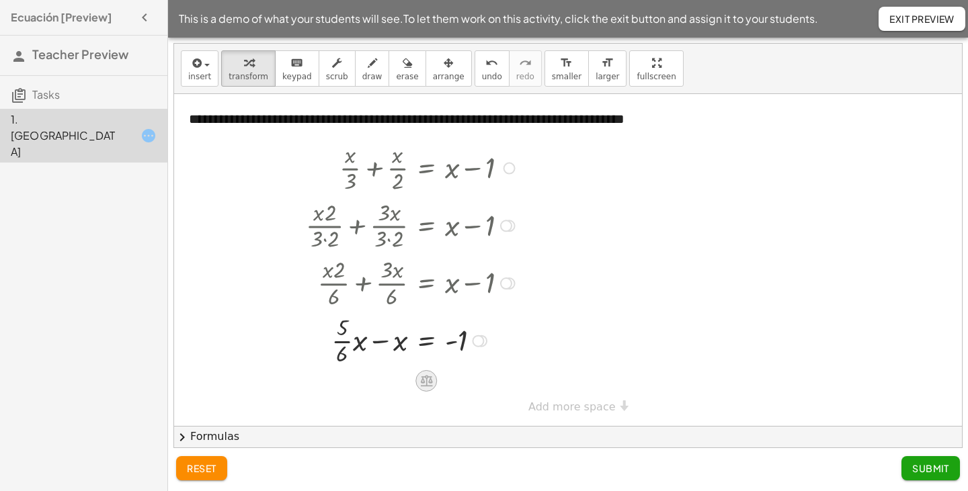
click at [426, 383] on icon at bounding box center [426, 381] width 12 height 11
click at [553, 361] on div at bounding box center [568, 260] width 788 height 332
click at [398, 344] on div at bounding box center [412, 340] width 227 height 58
drag, startPoint x: 398, startPoint y: 344, endPoint x: 358, endPoint y: 341, distance: 40.4
click at [372, 344] on div at bounding box center [410, 340] width 231 height 62
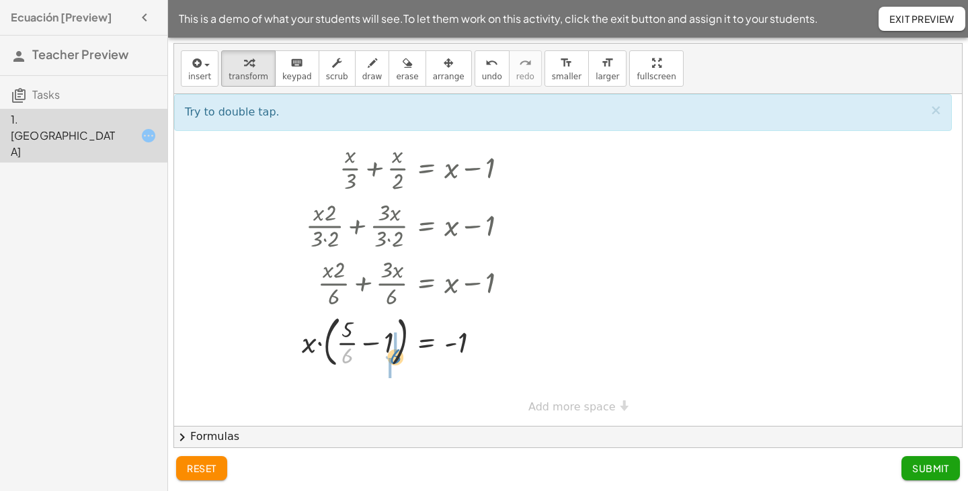
drag, startPoint x: 348, startPoint y: 360, endPoint x: 396, endPoint y: 360, distance: 48.4
click at [396, 360] on div at bounding box center [410, 340] width 231 height 62
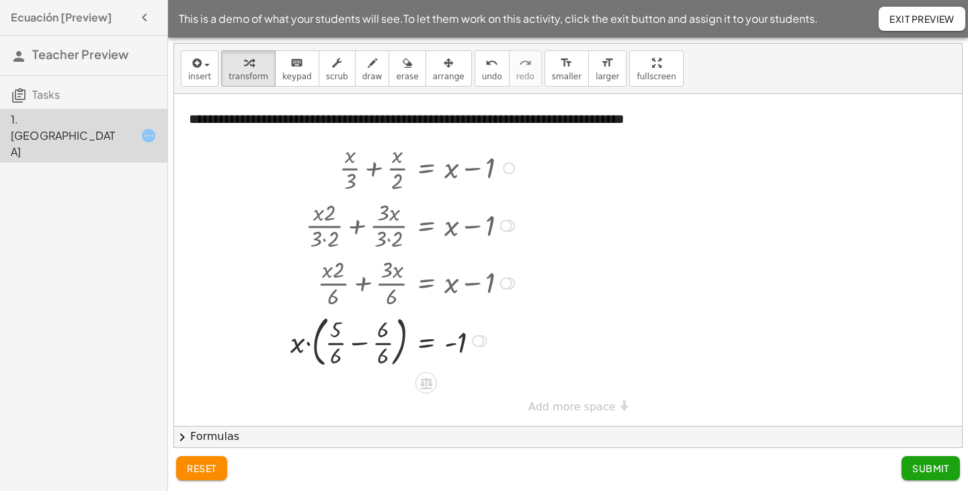
click at [361, 342] on div at bounding box center [404, 340] width 241 height 62
drag, startPoint x: 360, startPoint y: 346, endPoint x: 409, endPoint y: 353, distance: 49.6
drag, startPoint x: 386, startPoint y: 344, endPoint x: 471, endPoint y: 371, distance: 89.1
click at [471, 371] on div "+ · x · 3 + · x · 2 = + x − 1 + · x · 3 + · 3 · x · 3 · 2 = + x − 1 + · x · 2 ·…" at bounding box center [405, 253] width 238 height 237
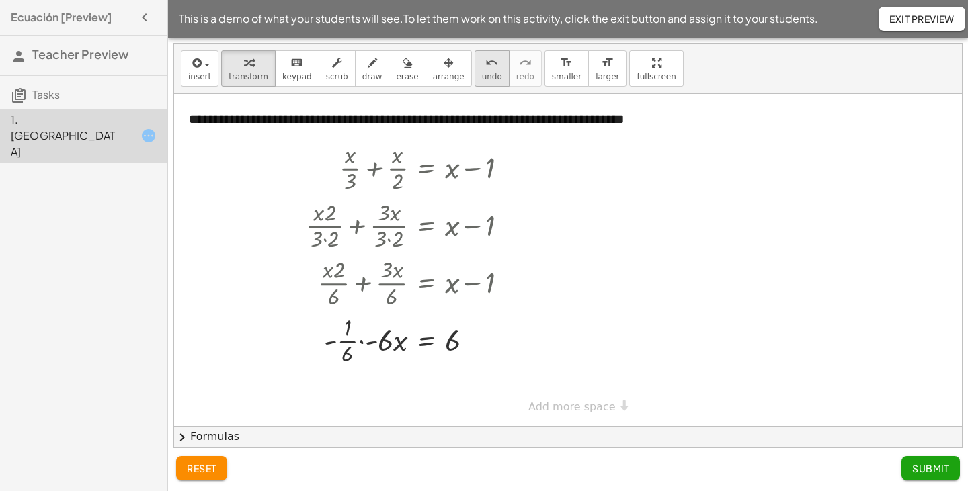
click at [482, 80] on span "undo" at bounding box center [492, 76] width 20 height 9
click at [381, 355] on div at bounding box center [412, 340] width 227 height 58
drag, startPoint x: 383, startPoint y: 355, endPoint x: 485, endPoint y: 353, distance: 101.5
click at [485, 353] on div at bounding box center [412, 340] width 227 height 58
drag, startPoint x: 384, startPoint y: 354, endPoint x: 519, endPoint y: 329, distance: 137.4
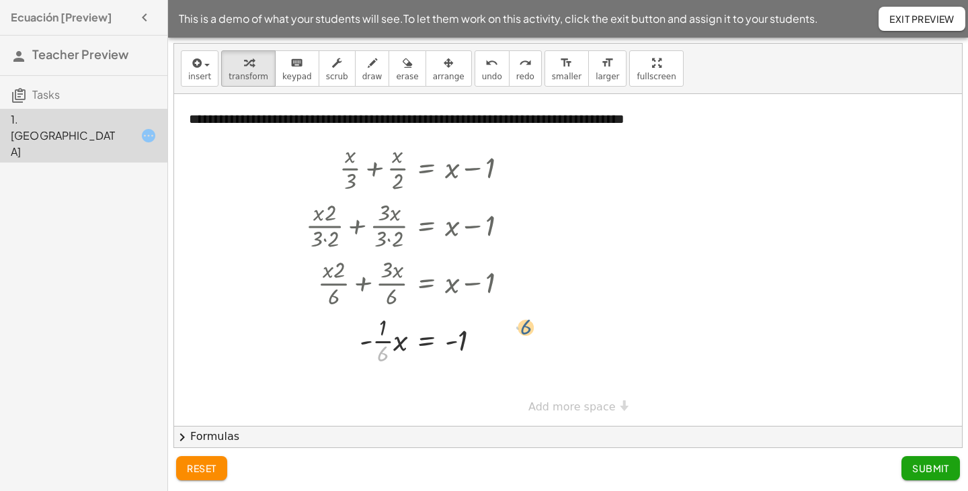
click at [519, 329] on div at bounding box center [412, 340] width 227 height 58
drag, startPoint x: 383, startPoint y: 341, endPoint x: 487, endPoint y: 348, distance: 104.5
click at [487, 348] on div at bounding box center [412, 340] width 227 height 58
click at [482, 76] on span "undo" at bounding box center [492, 76] width 20 height 9
drag, startPoint x: 385, startPoint y: 339, endPoint x: 506, endPoint y: 348, distance: 122.0
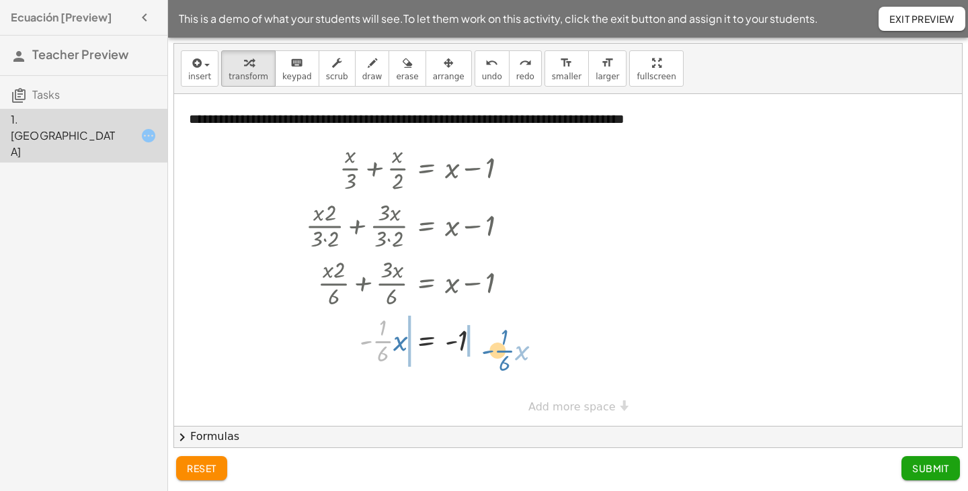
click at [506, 348] on div at bounding box center [412, 340] width 227 height 58
click at [360, 340] on div at bounding box center [421, 340] width 286 height 58
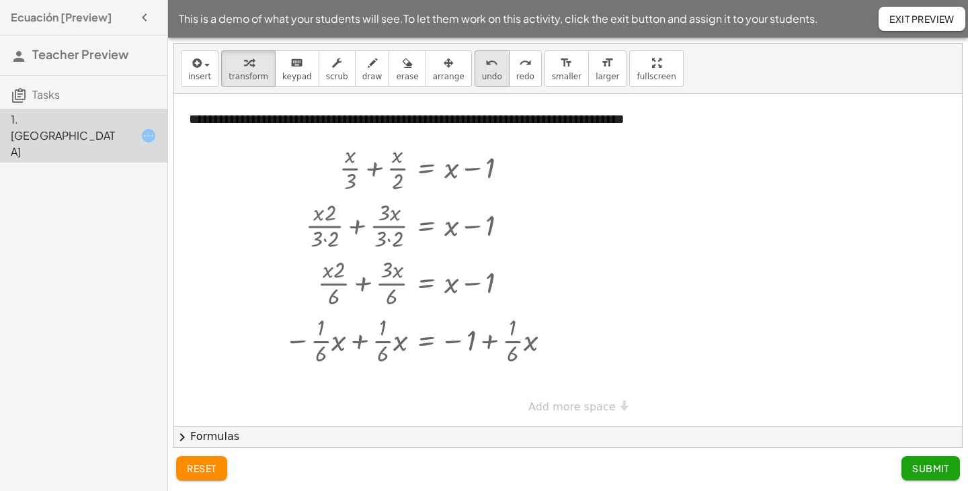
click at [482, 66] on div "undo" at bounding box center [492, 62] width 20 height 16
click at [482, 77] on span "undo" at bounding box center [492, 76] width 20 height 9
drag, startPoint x: 385, startPoint y: 356, endPoint x: 463, endPoint y: 342, distance: 79.4
click at [463, 342] on div at bounding box center [412, 340] width 227 height 58
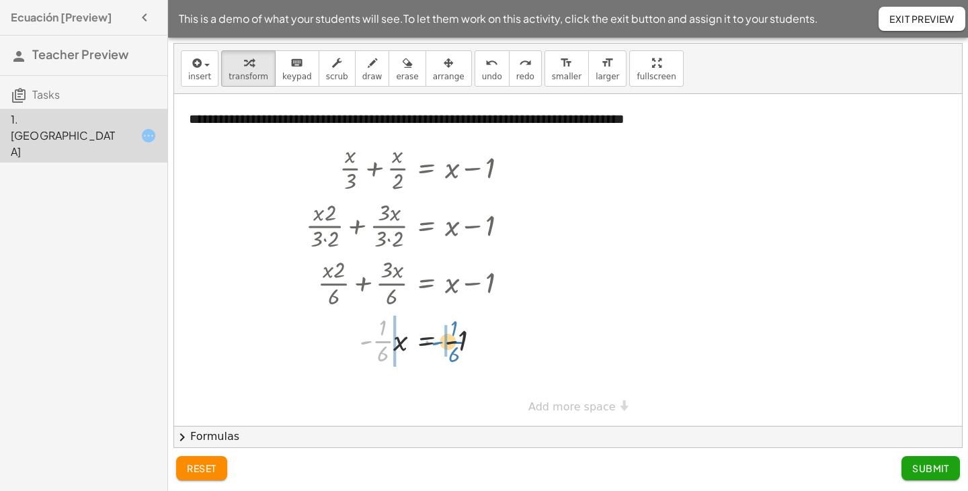
drag, startPoint x: 385, startPoint y: 341, endPoint x: 456, endPoint y: 342, distance: 71.3
click at [456, 342] on div at bounding box center [412, 340] width 227 height 58
click at [482, 78] on span "undo" at bounding box center [492, 76] width 20 height 9
click at [422, 378] on icon at bounding box center [426, 381] width 12 height 11
click at [542, 354] on div at bounding box center [568, 260] width 788 height 332
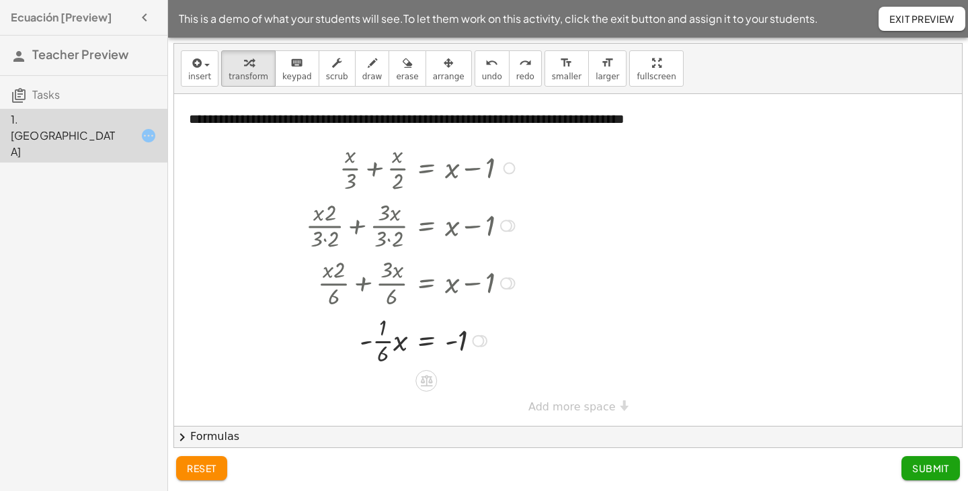
click at [480, 340] on div at bounding box center [478, 341] width 12 height 12
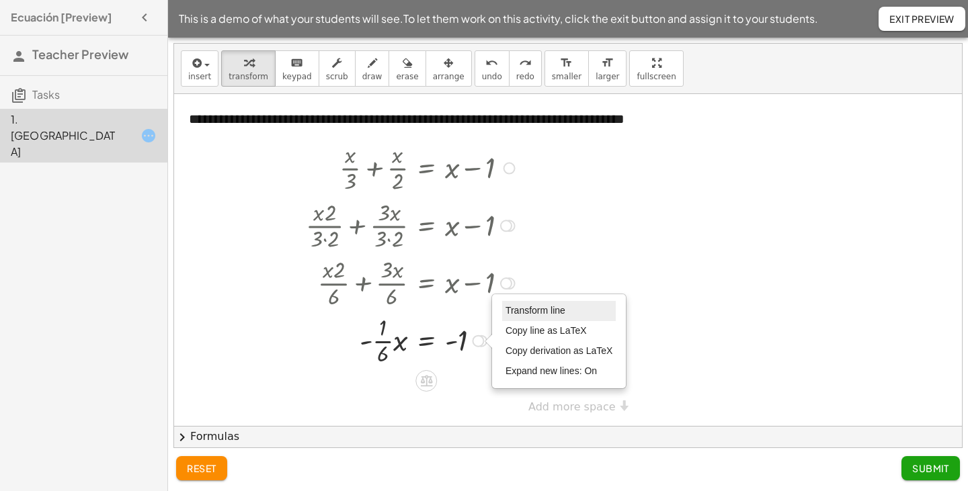
click at [570, 307] on li "Transform line" at bounding box center [559, 311] width 114 height 20
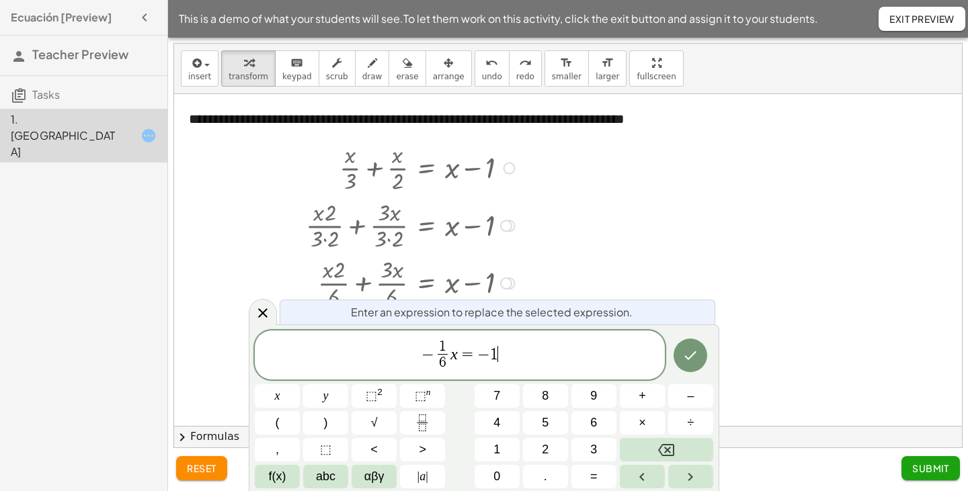
click at [508, 354] on span "− 1 6 ​ x = − 1 ​" at bounding box center [460, 357] width 410 height 36
click at [655, 422] on button "×" at bounding box center [642, 423] width 45 height 24
click at [684, 397] on button "–" at bounding box center [690, 397] width 45 height 24
click at [604, 422] on button "6" at bounding box center [593, 423] width 45 height 24
click at [434, 358] on span "1 6 ​" at bounding box center [428, 356] width 16 height 33
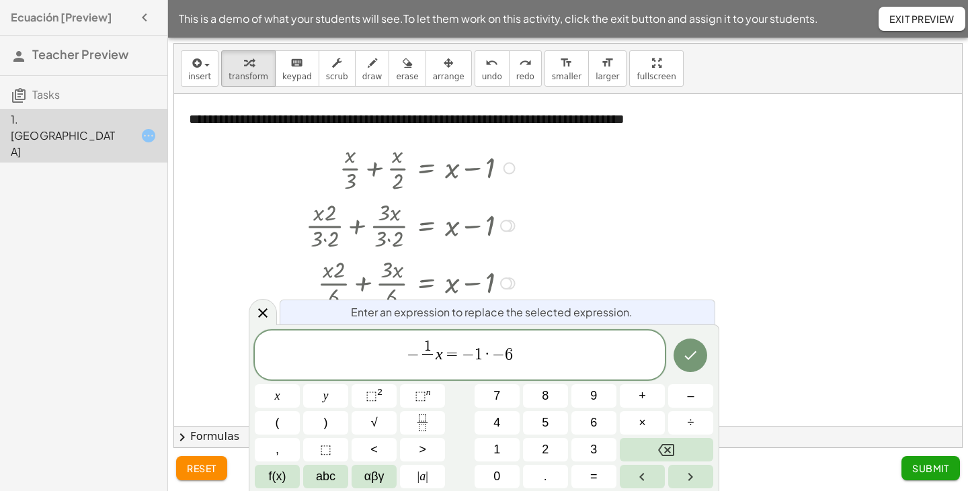
click at [431, 344] on span "1" at bounding box center [427, 347] width 10 height 15
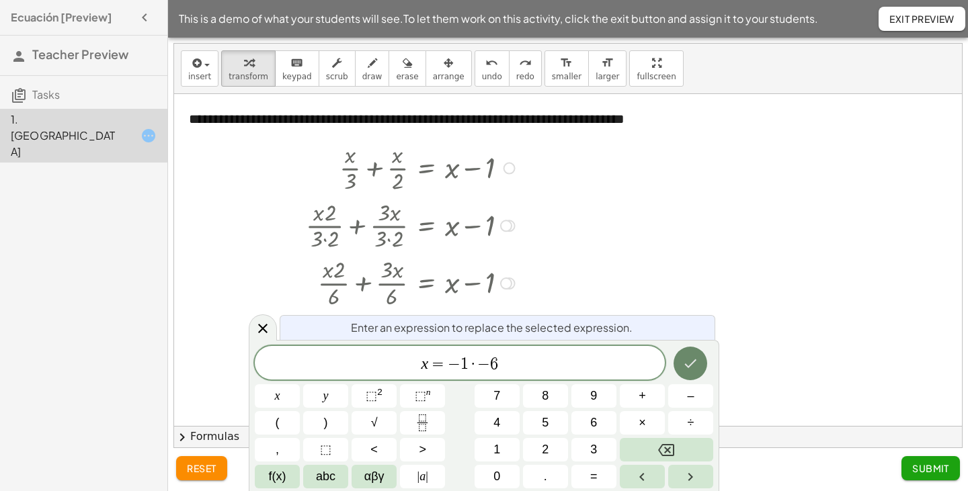
click at [687, 366] on icon "Done" at bounding box center [691, 364] width 12 height 9
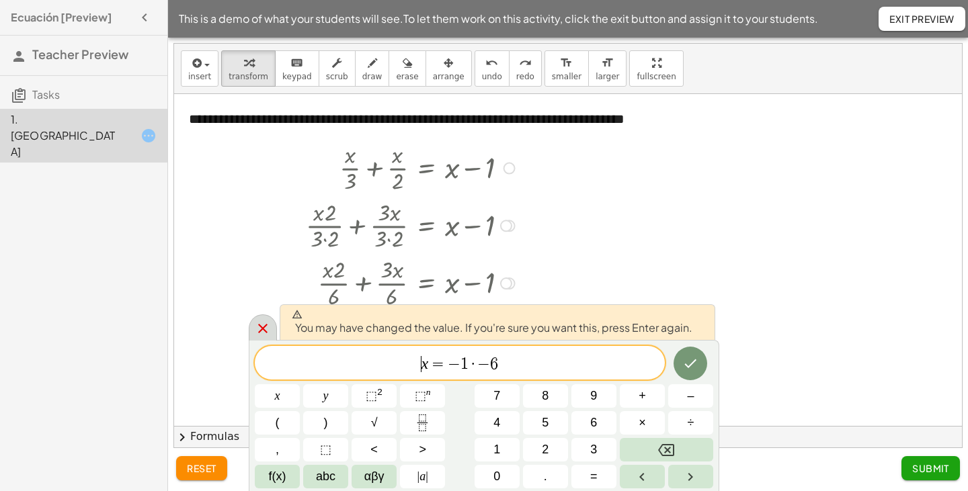
click at [268, 332] on icon at bounding box center [263, 329] width 16 height 16
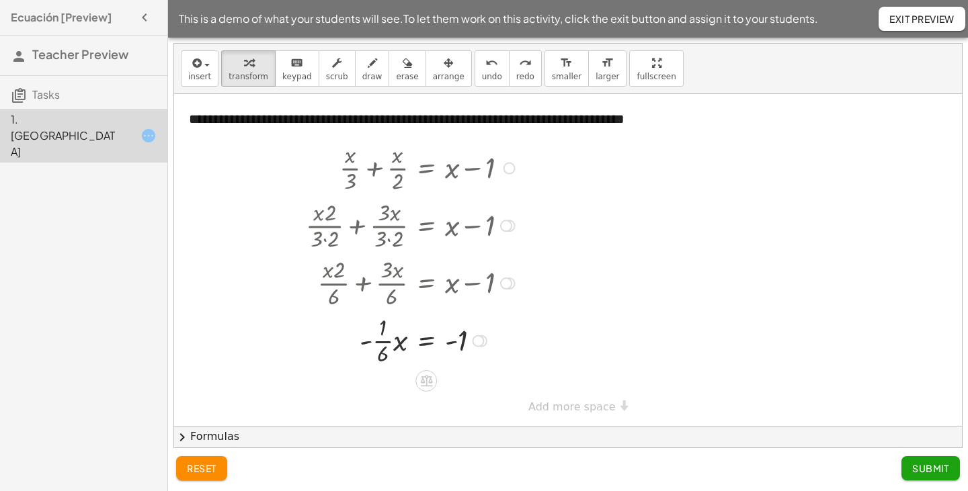
click at [399, 344] on div at bounding box center [412, 340] width 227 height 58
